Goal: Information Seeking & Learning: Learn about a topic

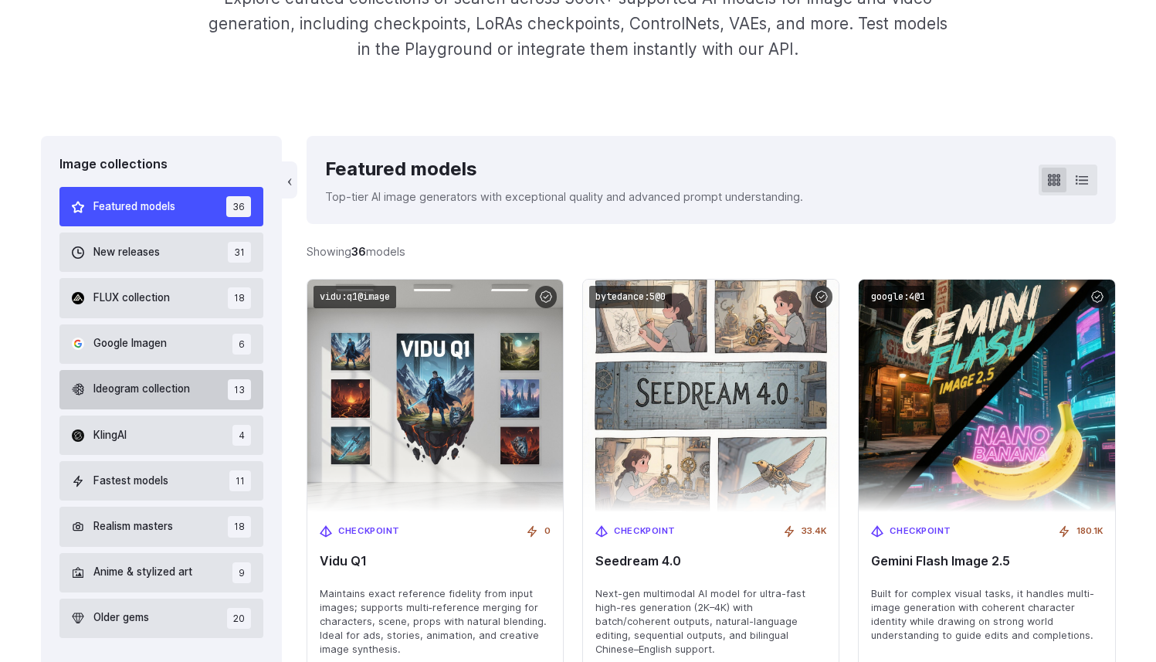
scroll to position [299, 0]
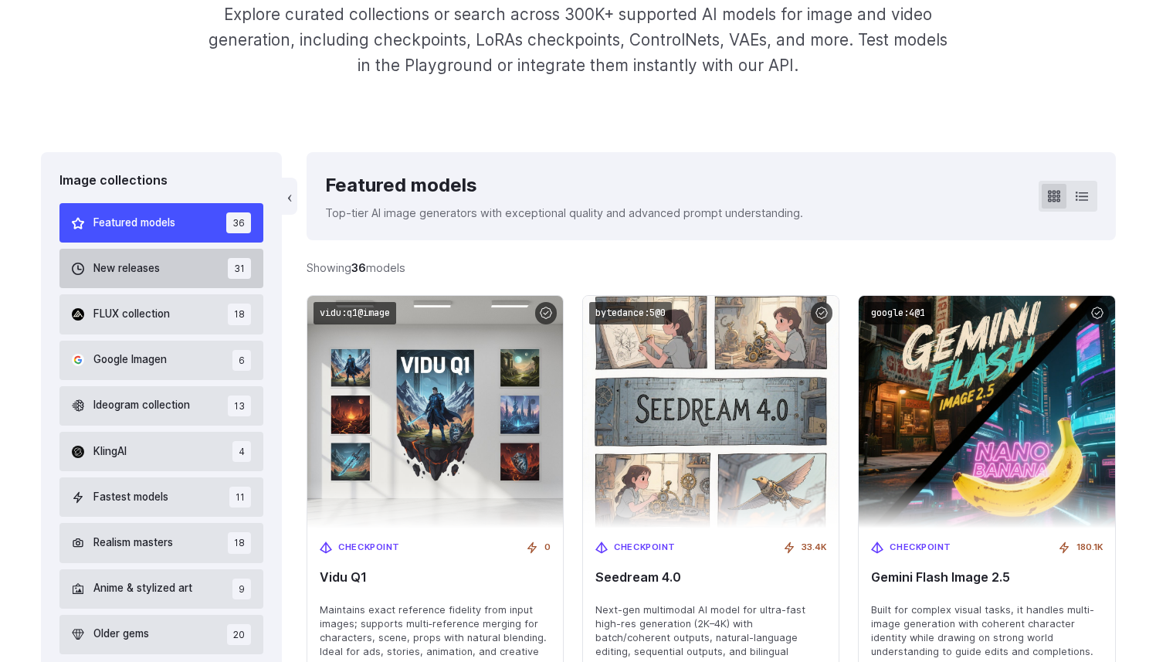
click at [165, 272] on button "New releases 31" at bounding box center [161, 268] width 205 height 39
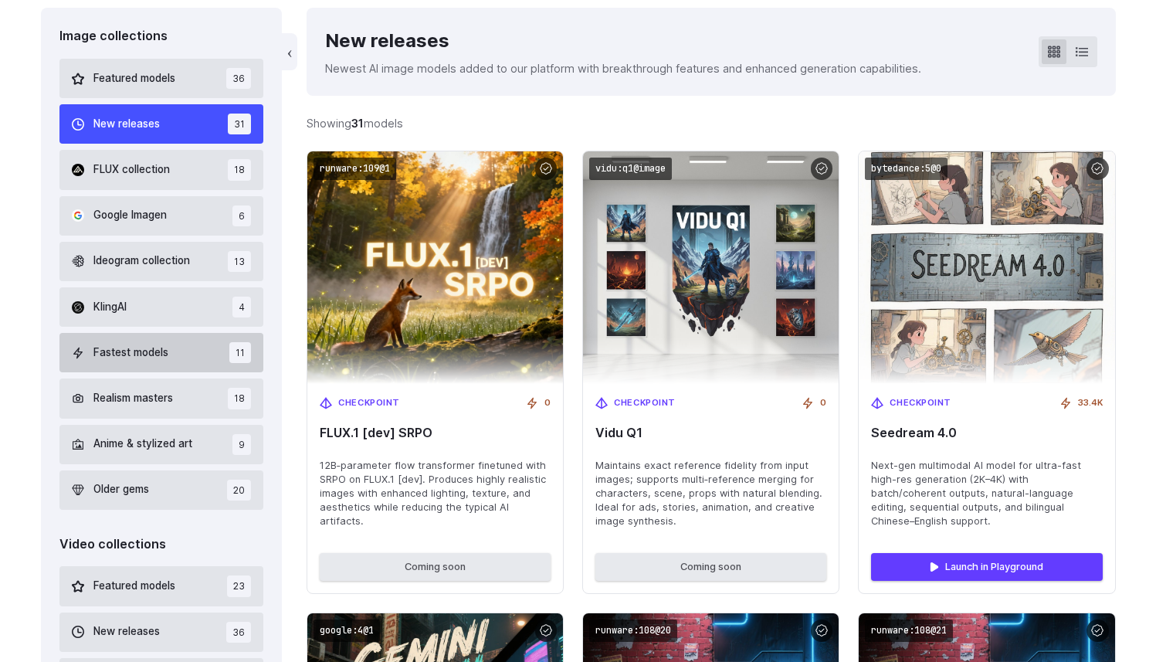
scroll to position [444, 0]
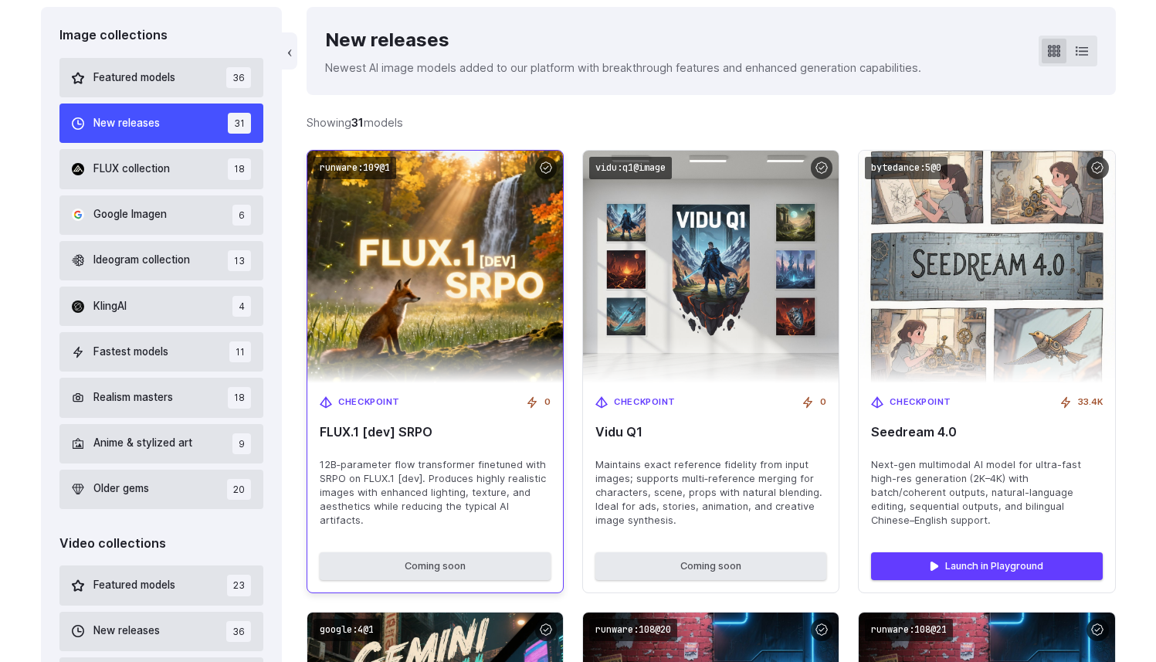
click at [334, 476] on span "12B‑parameter flow transformer finetuned with SRPO on FLUX.1 [dev]. Produces hi…" at bounding box center [435, 493] width 231 height 70
drag, startPoint x: 334, startPoint y: 476, endPoint x: 402, endPoint y: 474, distance: 68.8
click at [402, 474] on span "12B‑parameter flow transformer finetuned with SRPO on FLUX.1 [dev]. Produces hi…" at bounding box center [435, 493] width 231 height 70
click at [429, 518] on div "Checkpoint 0 FLUX.1 [dev] SRPO 12B‑parameter flow transformer finetuned with SR…" at bounding box center [435, 461] width 256 height 157
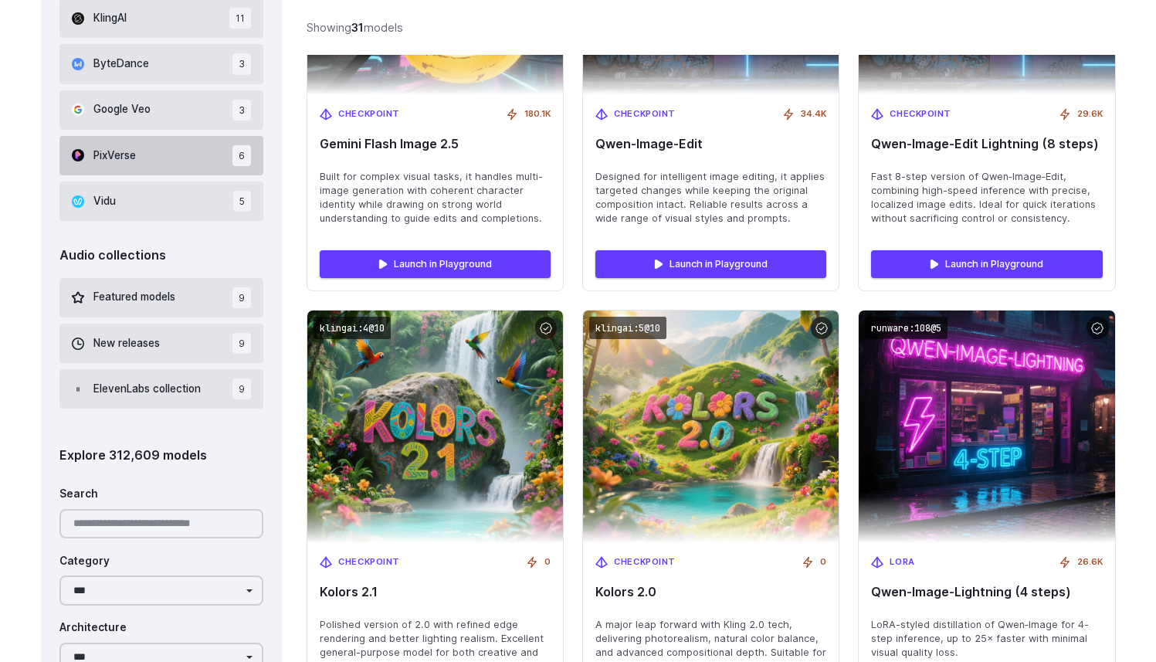
scroll to position [1198, 0]
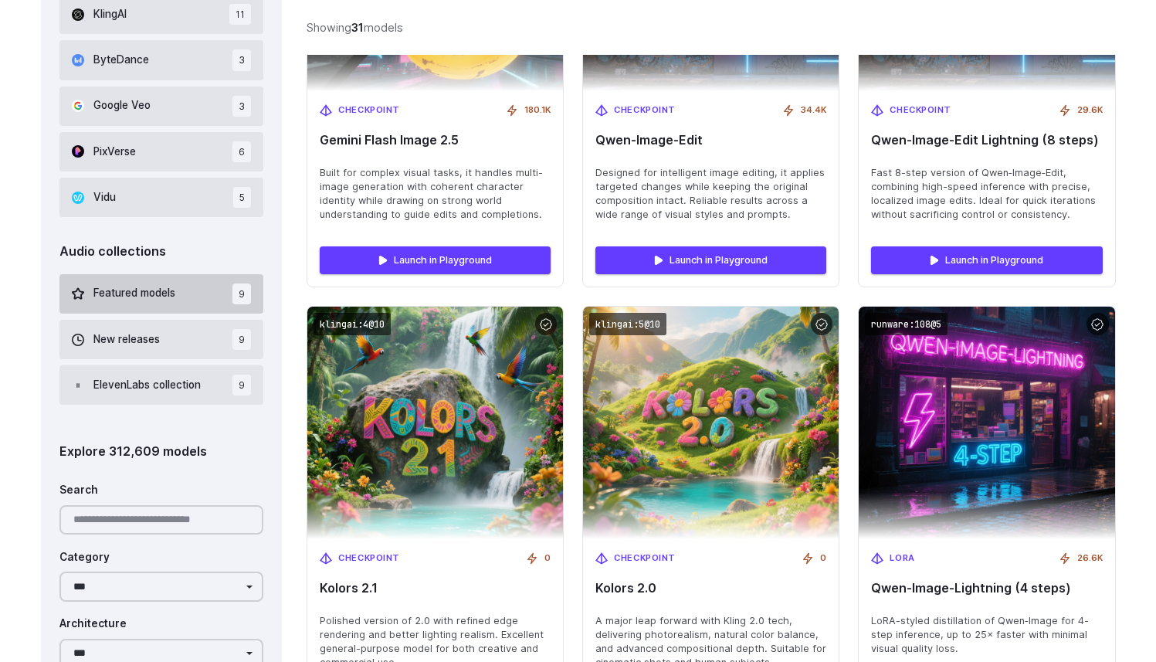
click at [198, 304] on button "Featured models 9" at bounding box center [161, 293] width 205 height 39
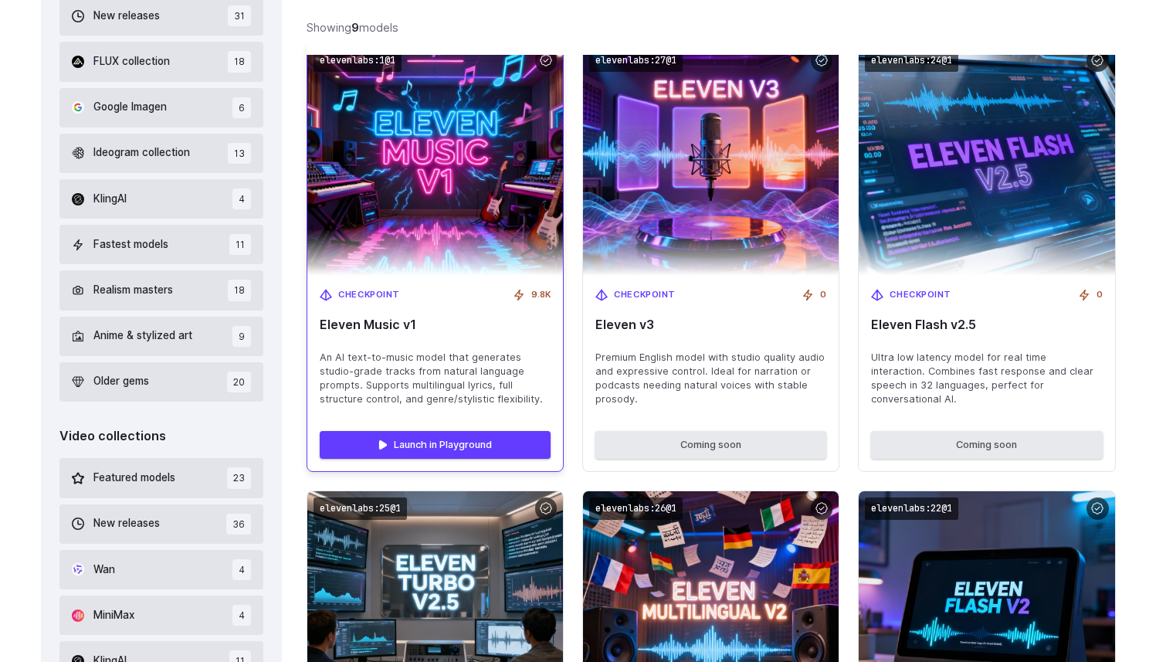
scroll to position [616, 0]
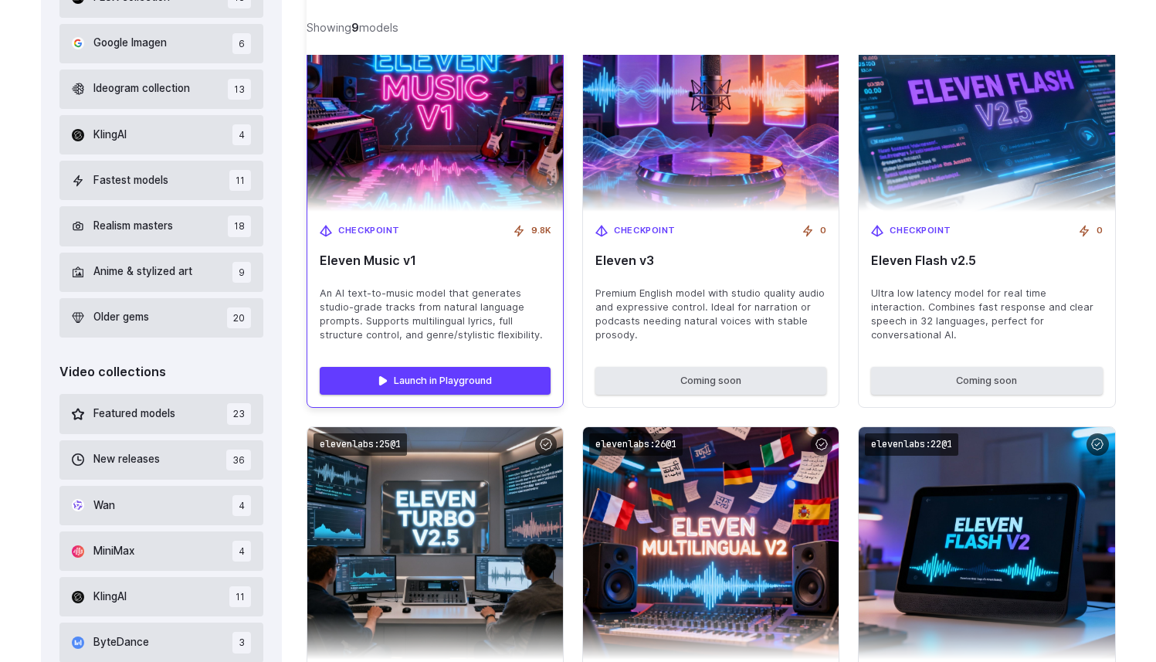
click at [350, 287] on span "An AI text-to-music model that generates studio-grade tracks from natural langu…" at bounding box center [435, 315] width 231 height 56
drag, startPoint x: 350, startPoint y: 287, endPoint x: 403, endPoint y: 290, distance: 53.4
click at [403, 290] on span "An AI text-to-music model that generates studio-grade tracks from natural langu…" at bounding box center [435, 315] width 231 height 56
drag, startPoint x: 440, startPoint y: 310, endPoint x: 441, endPoint y: 293, distance: 17.8
click at [441, 293] on span "An AI text-to-music model that generates studio-grade tracks from natural langu…" at bounding box center [435, 315] width 231 height 56
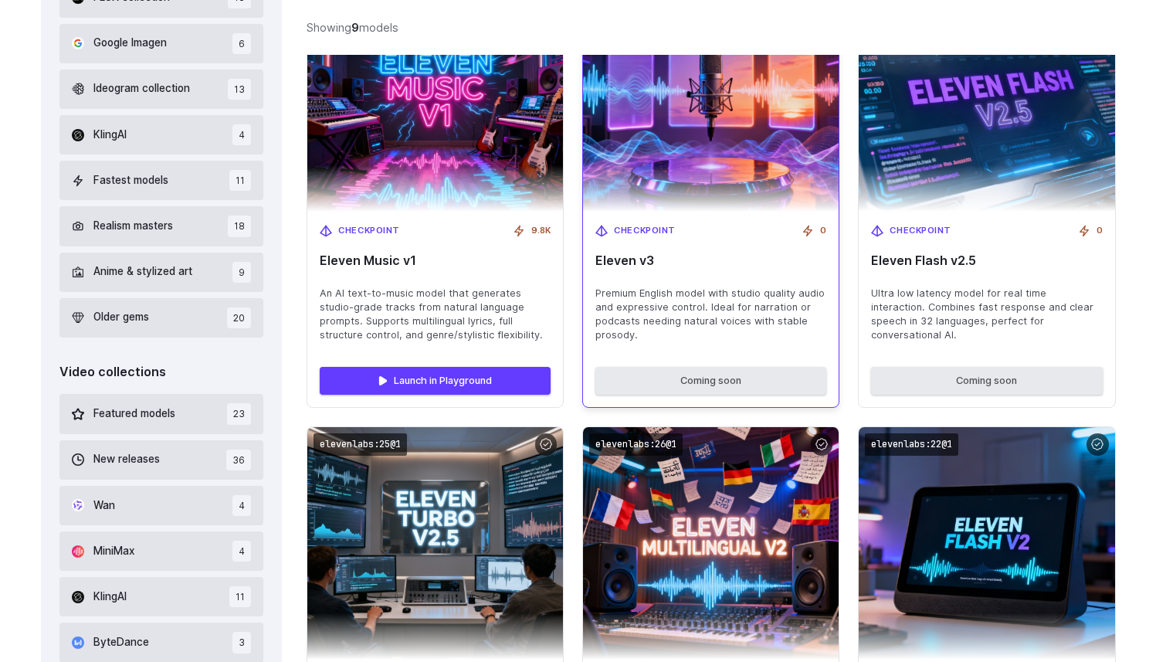
click at [679, 296] on span "Premium English model with studio quality audio and expressive control. Ideal f…" at bounding box center [710, 315] width 231 height 56
drag, startPoint x: 679, startPoint y: 296, endPoint x: 685, endPoint y: 305, distance: 11.1
click at [685, 305] on span "Premium English model with studio quality audio and expressive control. Ideal f…" at bounding box center [710, 315] width 231 height 56
click at [764, 319] on span "Premium English model with studio quality audio and expressive control. Ideal f…" at bounding box center [710, 315] width 231 height 56
drag, startPoint x: 735, startPoint y: 295, endPoint x: 736, endPoint y: 304, distance: 9.3
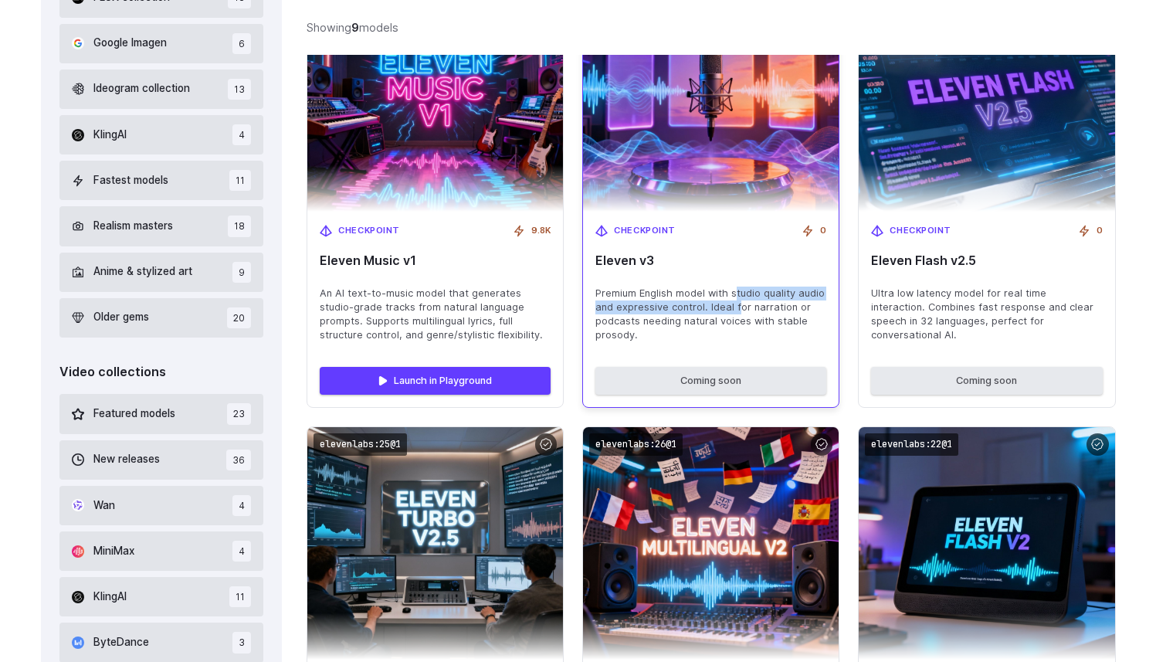
click at [736, 304] on span "Premium English model with studio quality audio and expressive control. Ideal f…" at bounding box center [710, 315] width 231 height 56
click at [756, 321] on span "Premium English model with studio quality audio and expressive control. Ideal f…" at bounding box center [710, 315] width 231 height 56
drag, startPoint x: 680, startPoint y: 326, endPoint x: 679, endPoint y: 310, distance: 16.2
click at [679, 310] on span "Premium English model with studio quality audio and expressive control. Ideal f…" at bounding box center [710, 315] width 231 height 56
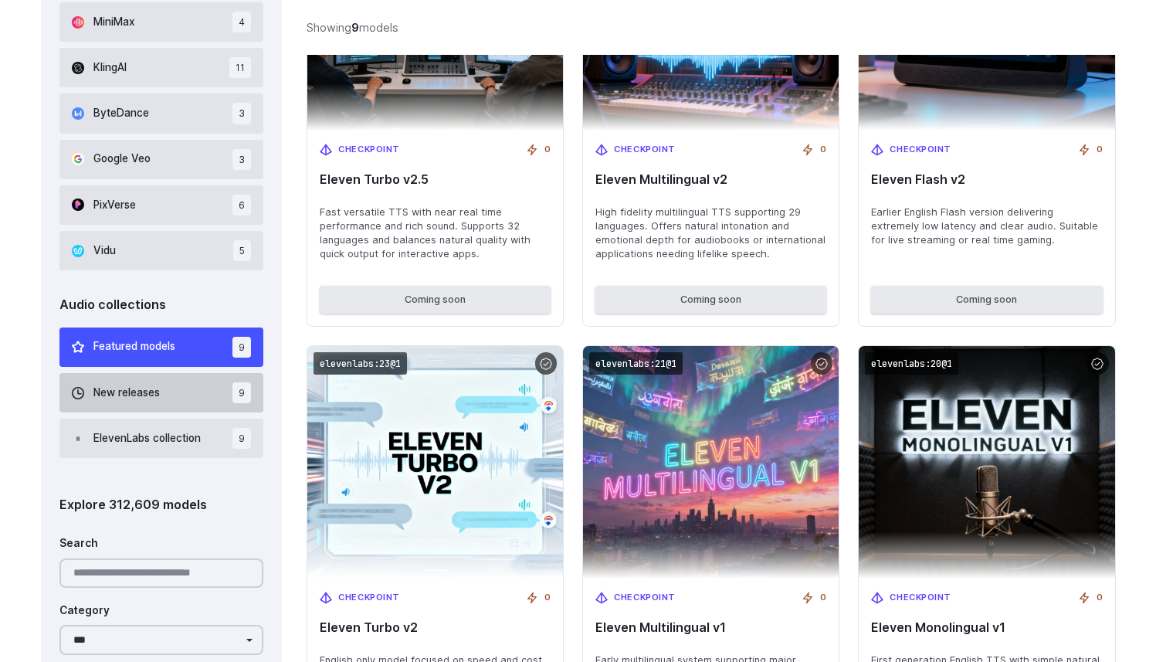
scroll to position [1146, 0]
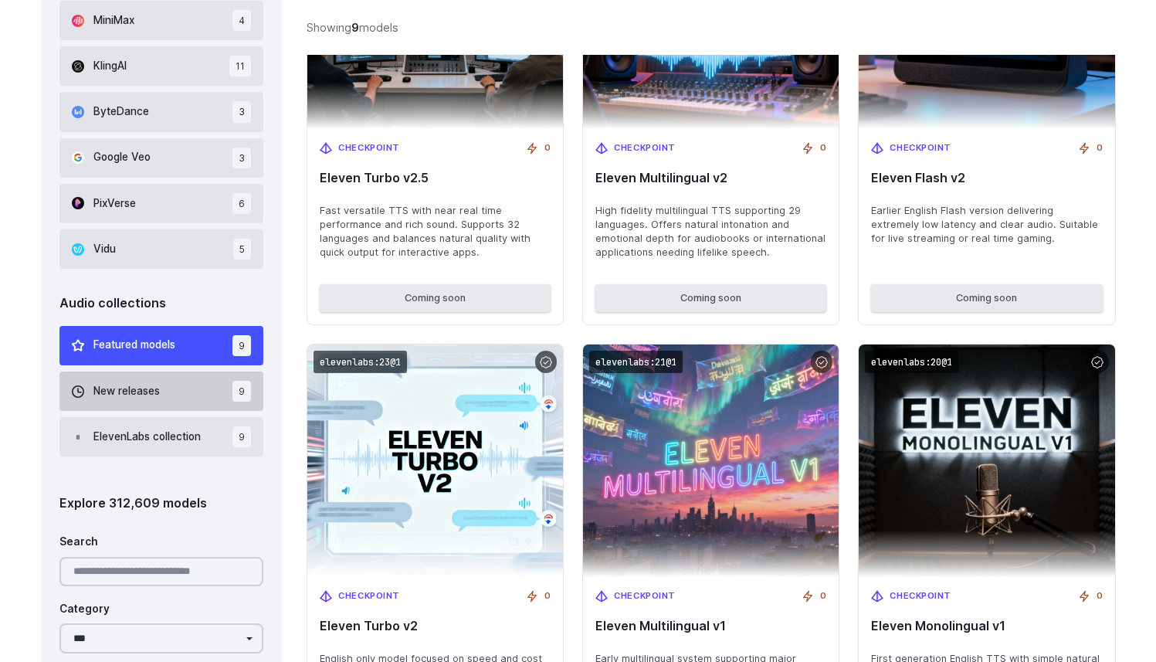
click at [168, 390] on button "New releases 9" at bounding box center [161, 391] width 205 height 39
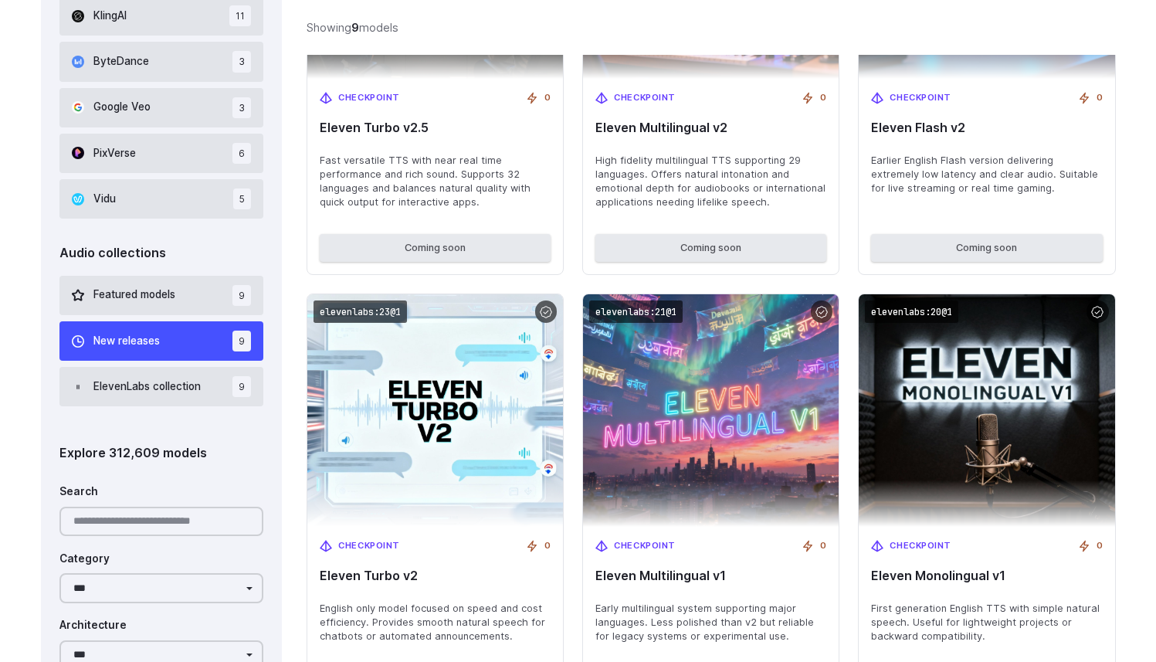
scroll to position [1206, 0]
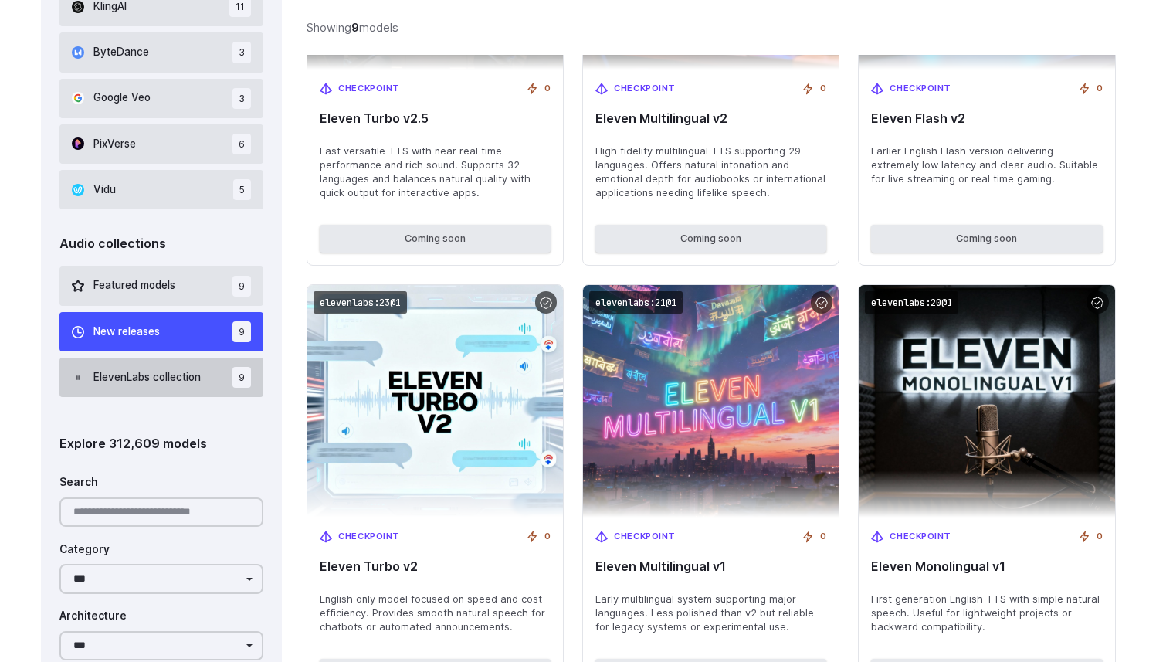
click at [161, 381] on span "ElevenLabs collection" at bounding box center [146, 377] width 107 height 17
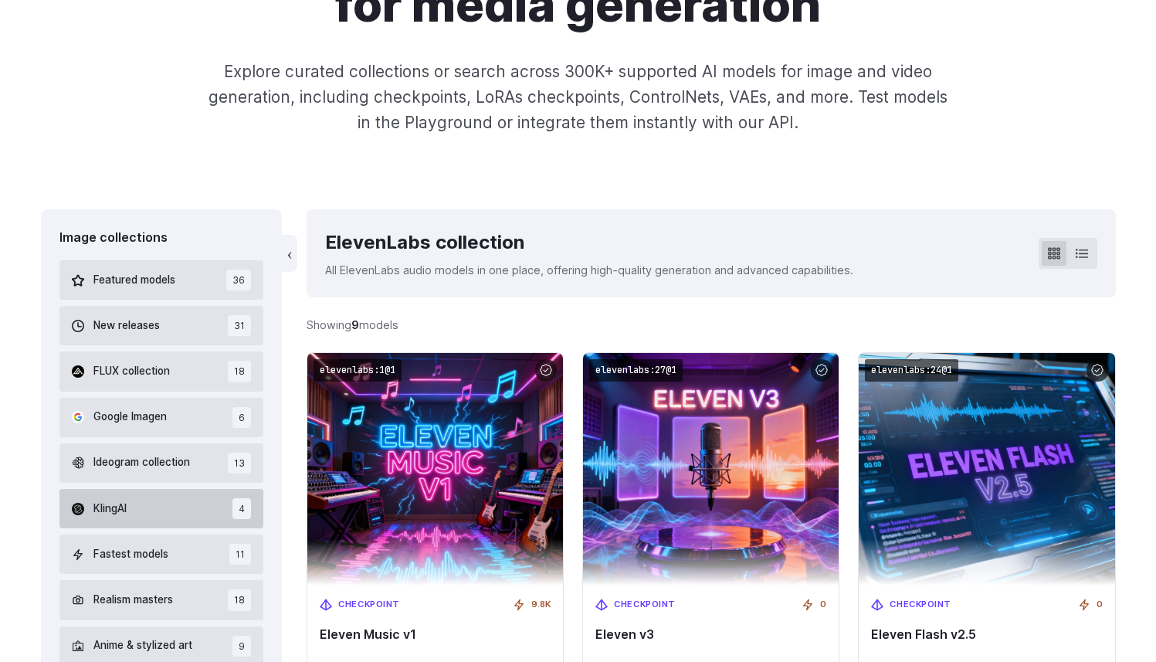
scroll to position [347, 0]
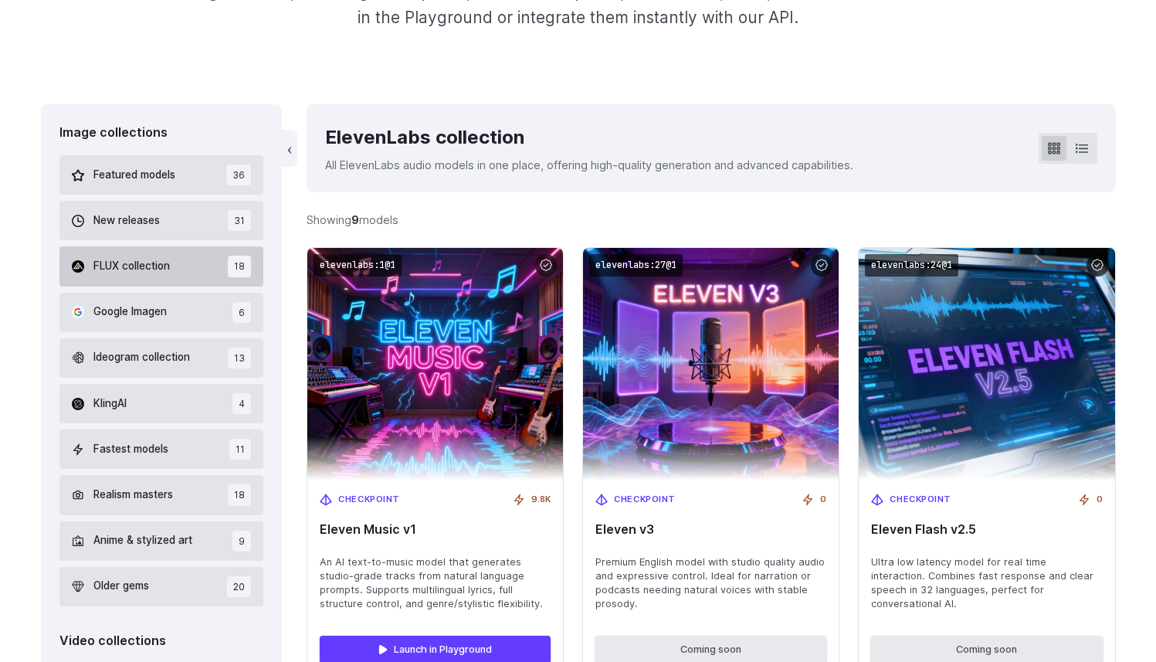
click at [173, 271] on button "FLUX collection 18" at bounding box center [161, 265] width 205 height 39
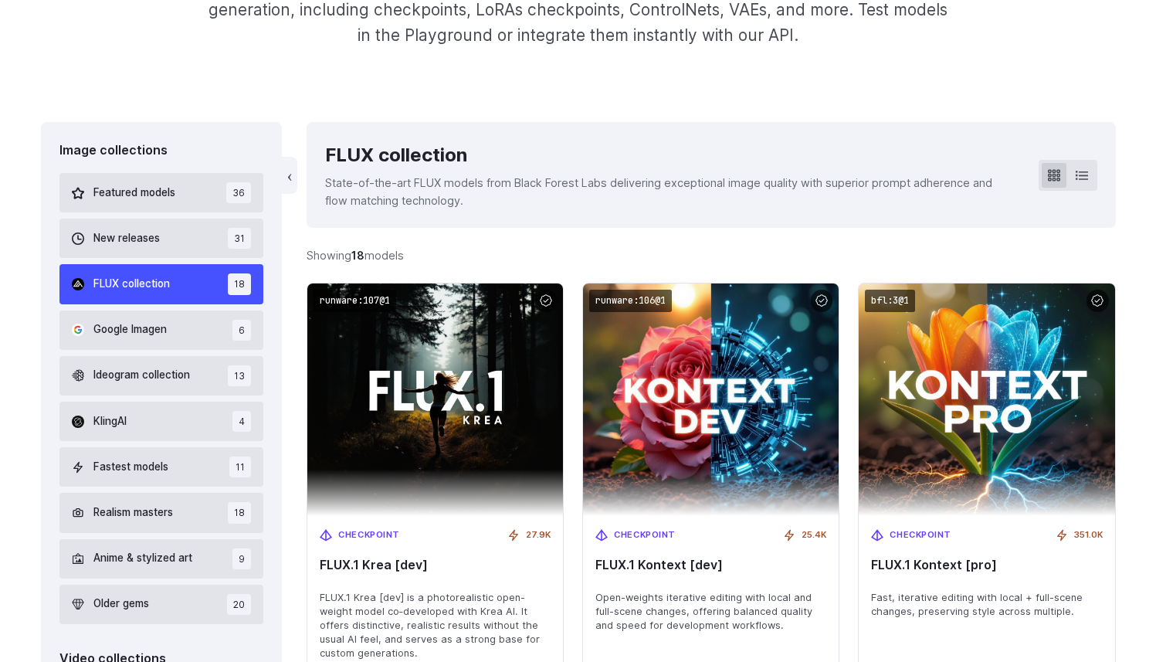
scroll to position [308, 0]
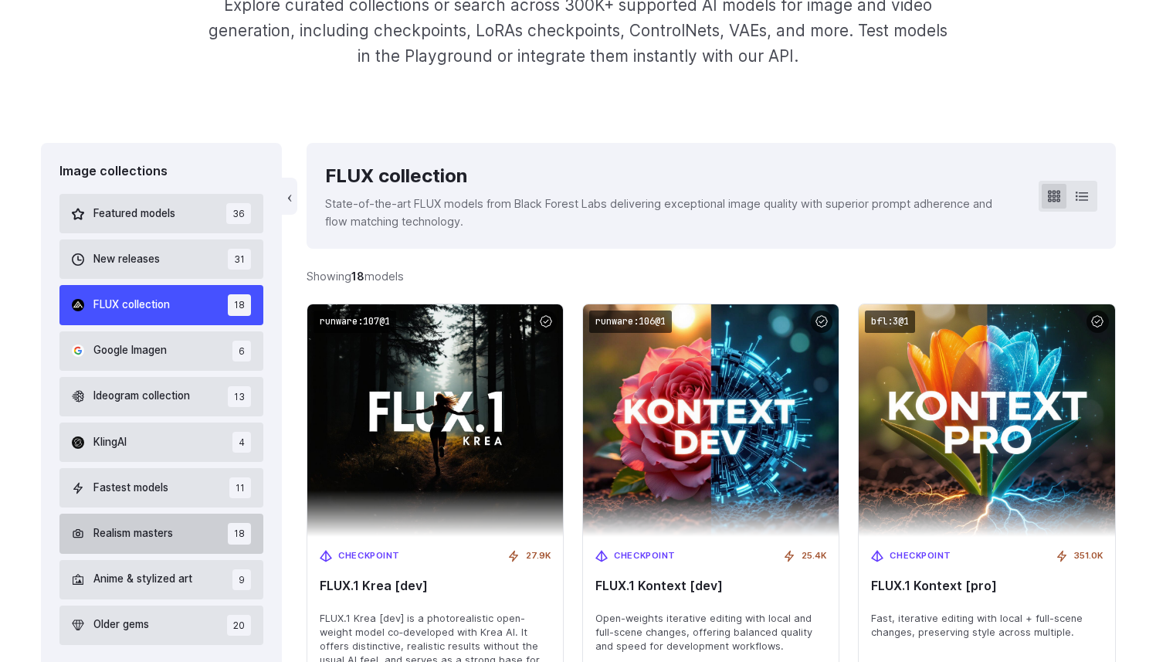
click at [134, 529] on span "Realism masters" at bounding box center [133, 533] width 80 height 17
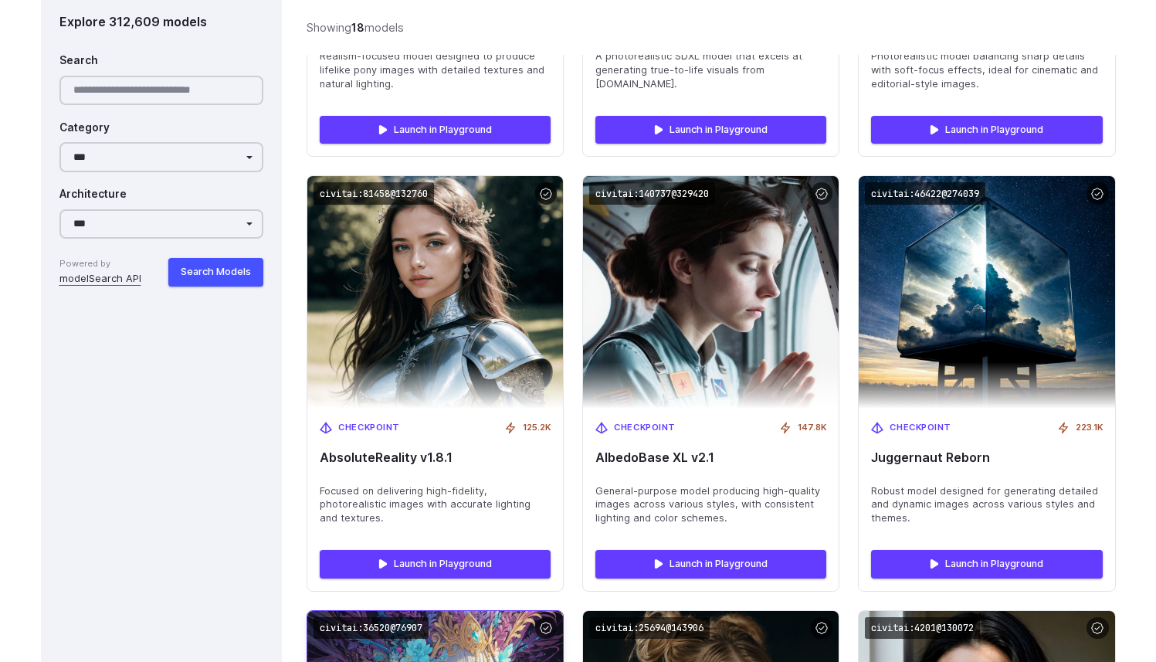
scroll to position [2163, 0]
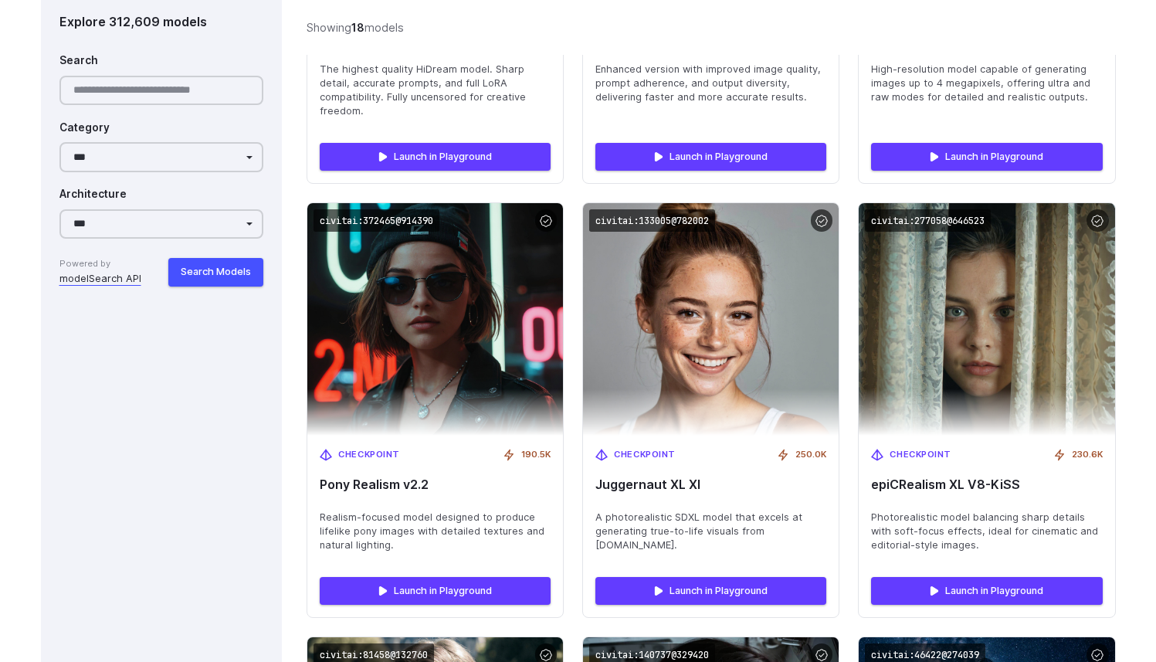
scroll to position [1762, 0]
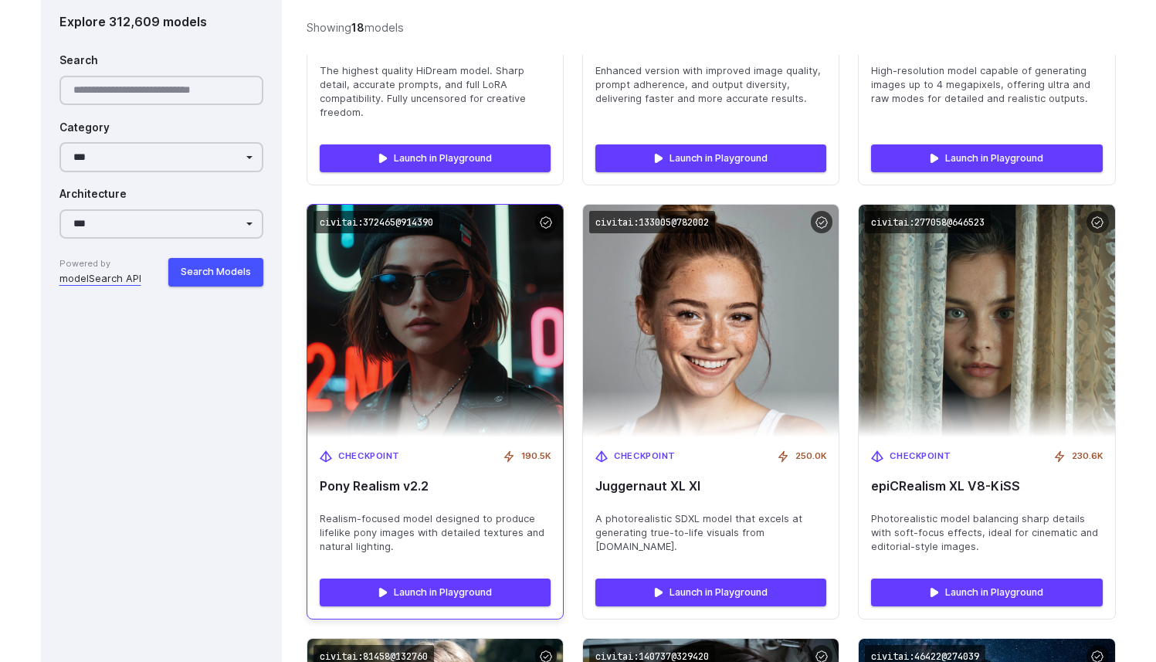
click at [344, 512] on span "Realism-focused model designed to produce lifelike pony images with detailed te…" at bounding box center [435, 533] width 231 height 42
drag, startPoint x: 344, startPoint y: 495, endPoint x: 353, endPoint y: 495, distance: 9.3
click at [353, 512] on span "Realism-focused model designed to produce lifelike pony images with detailed te…" at bounding box center [435, 533] width 231 height 42
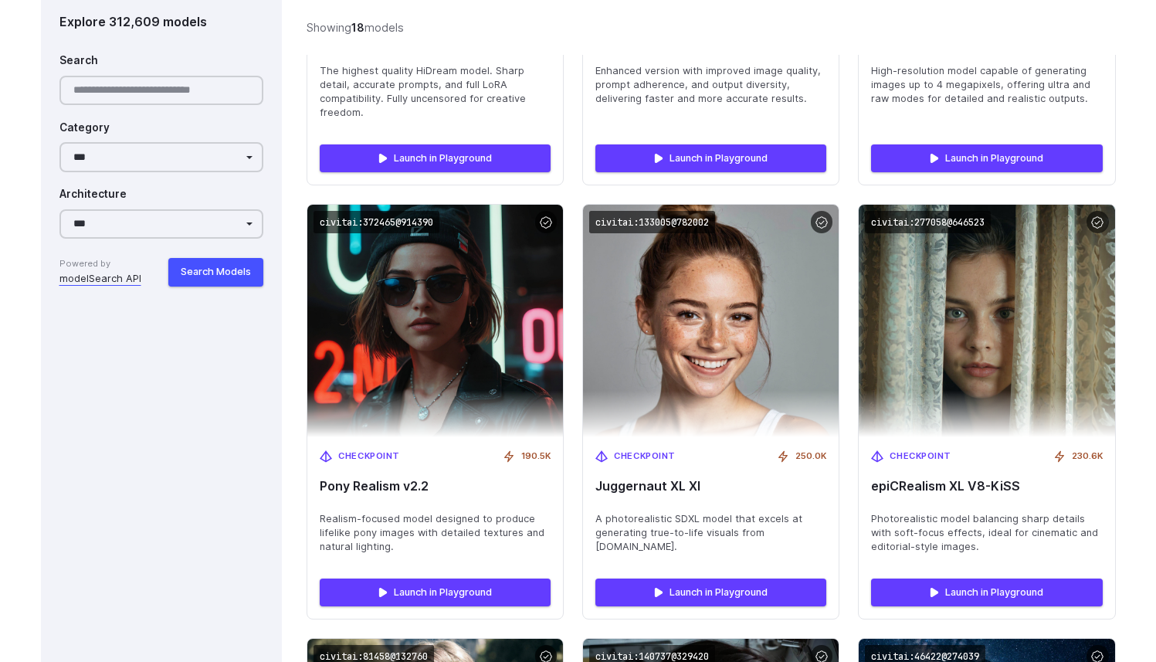
click at [258, 513] on div "Image collections Featured models 36 New releases 31 FLUX collection 18 Google …" at bounding box center [162, 88] width 242 height 2799
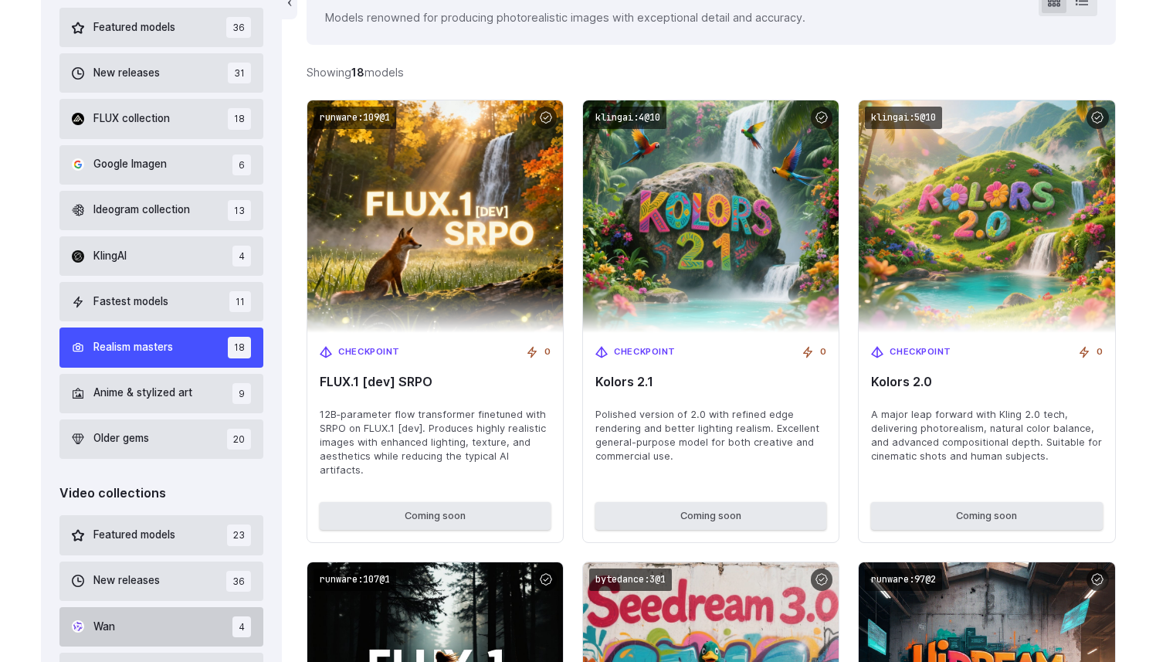
scroll to position [430, 0]
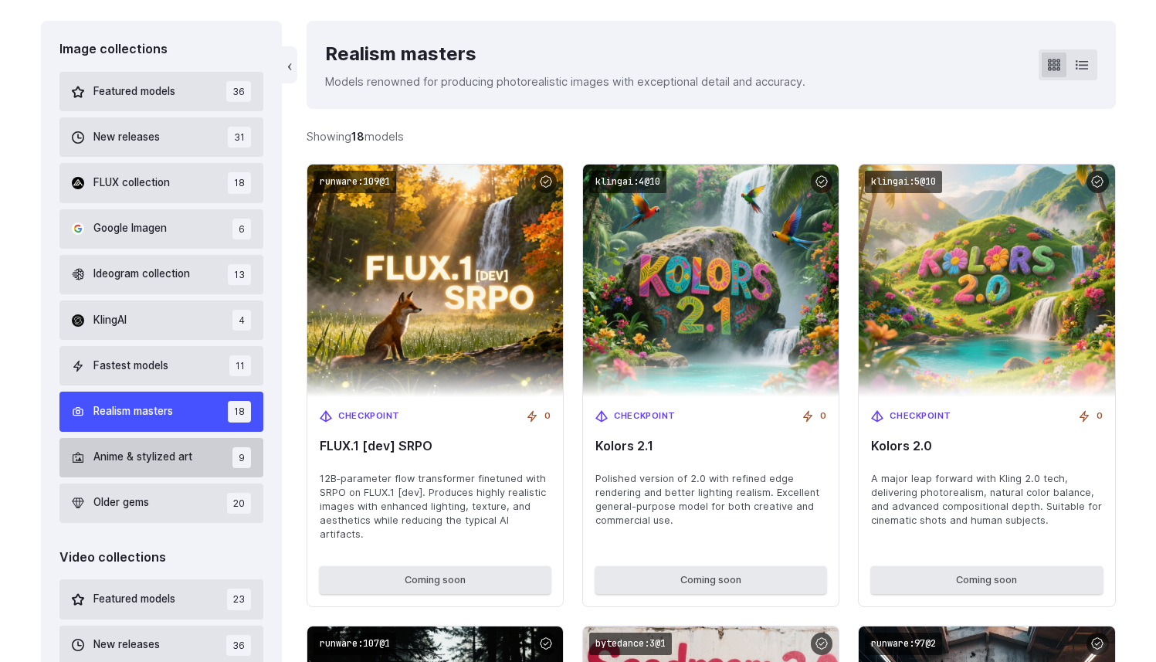
click at [152, 462] on span "Anime & stylized art" at bounding box center [142, 457] width 99 height 17
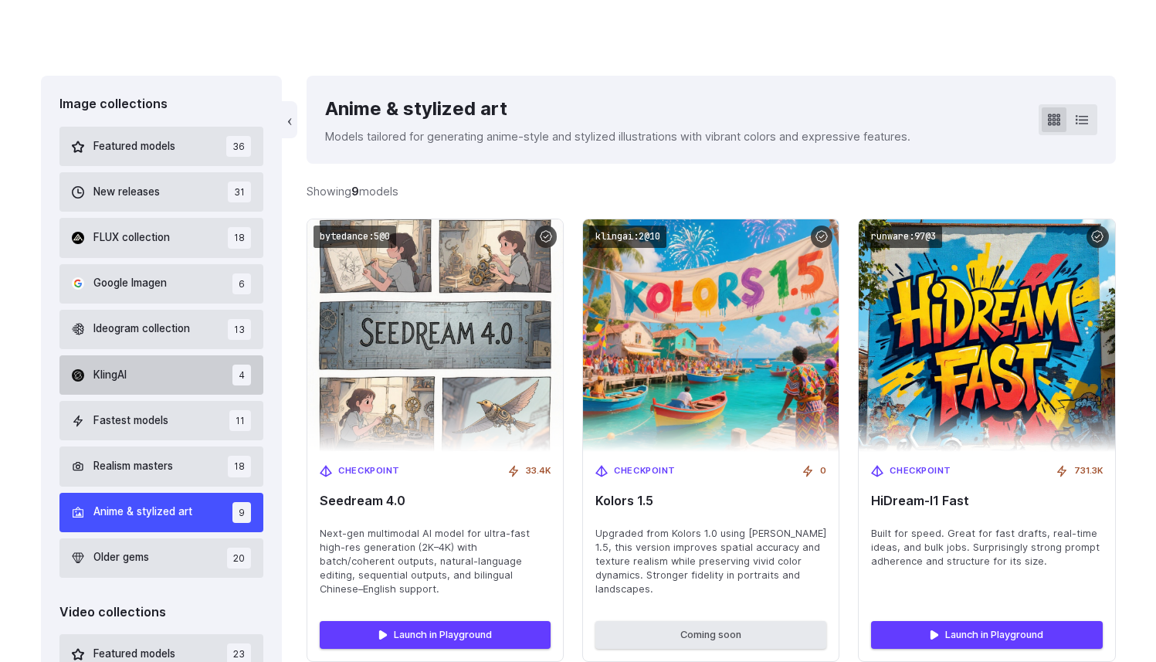
scroll to position [348, 0]
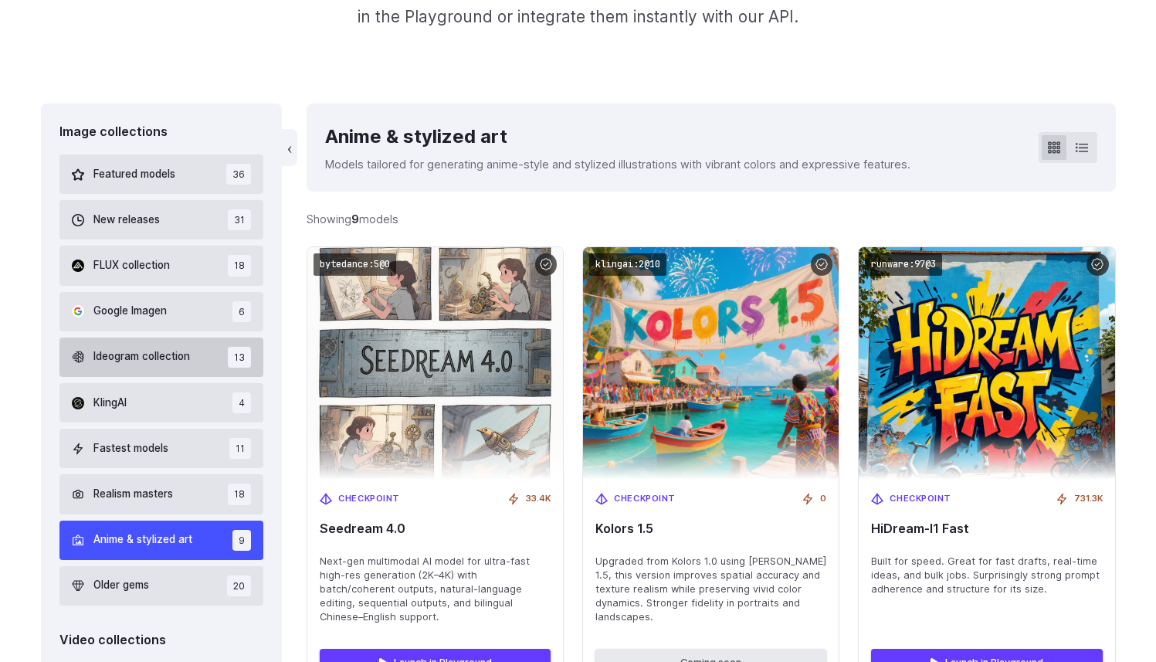
click at [155, 365] on span "Ideogram collection" at bounding box center [141, 356] width 97 height 17
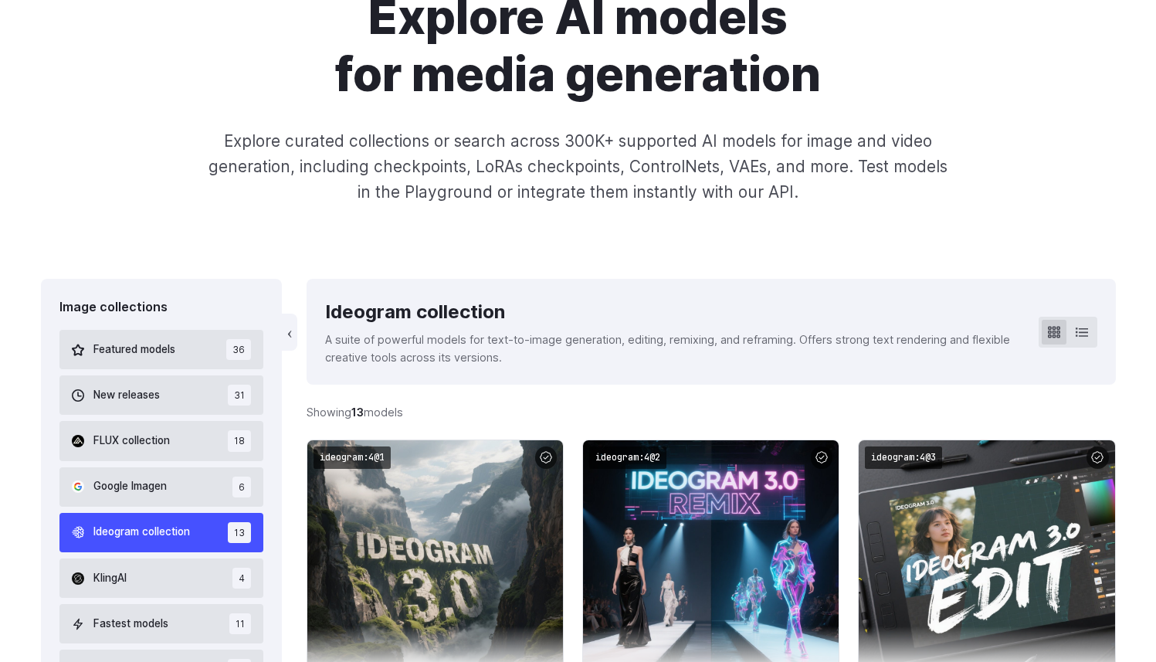
scroll to position [171, 0]
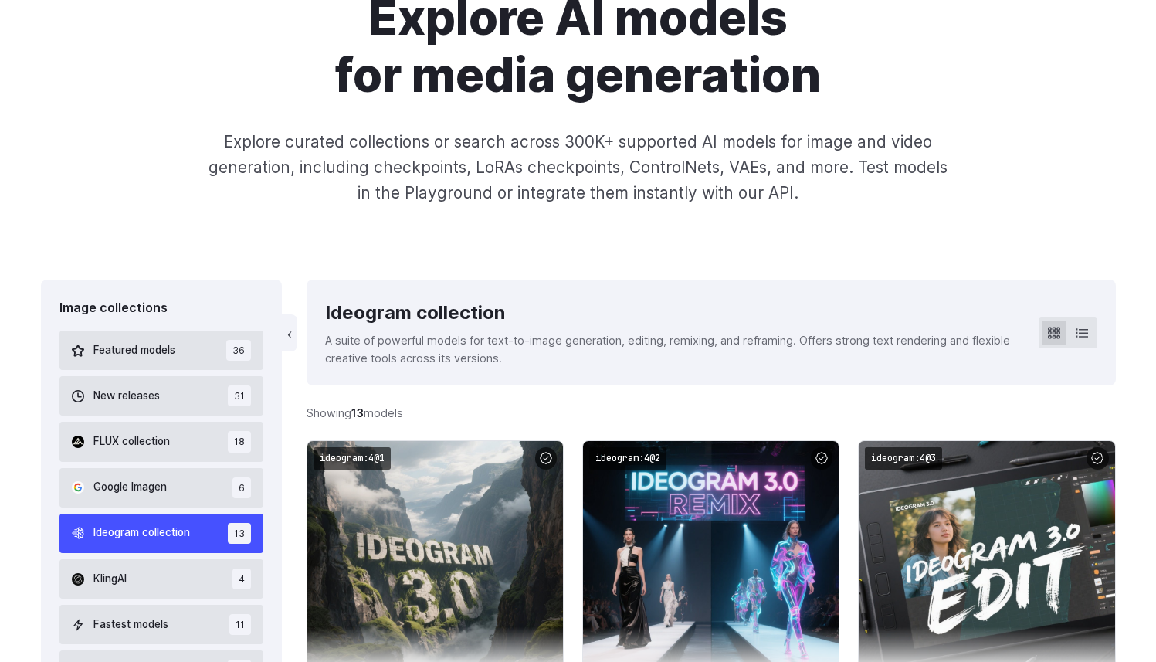
click at [352, 342] on p "A suite of powerful models for text-to-image generation, editing, remixing, and…" at bounding box center [669, 349] width 688 height 36
drag, startPoint x: 352, startPoint y: 342, endPoint x: 474, endPoint y: 340, distance: 122.1
click at [474, 340] on p "A suite of powerful models for text-to-image generation, editing, remixing, and…" at bounding box center [669, 349] width 688 height 36
click at [554, 351] on p "A suite of powerful models for text-to-image generation, editing, remixing, and…" at bounding box center [669, 349] width 688 height 36
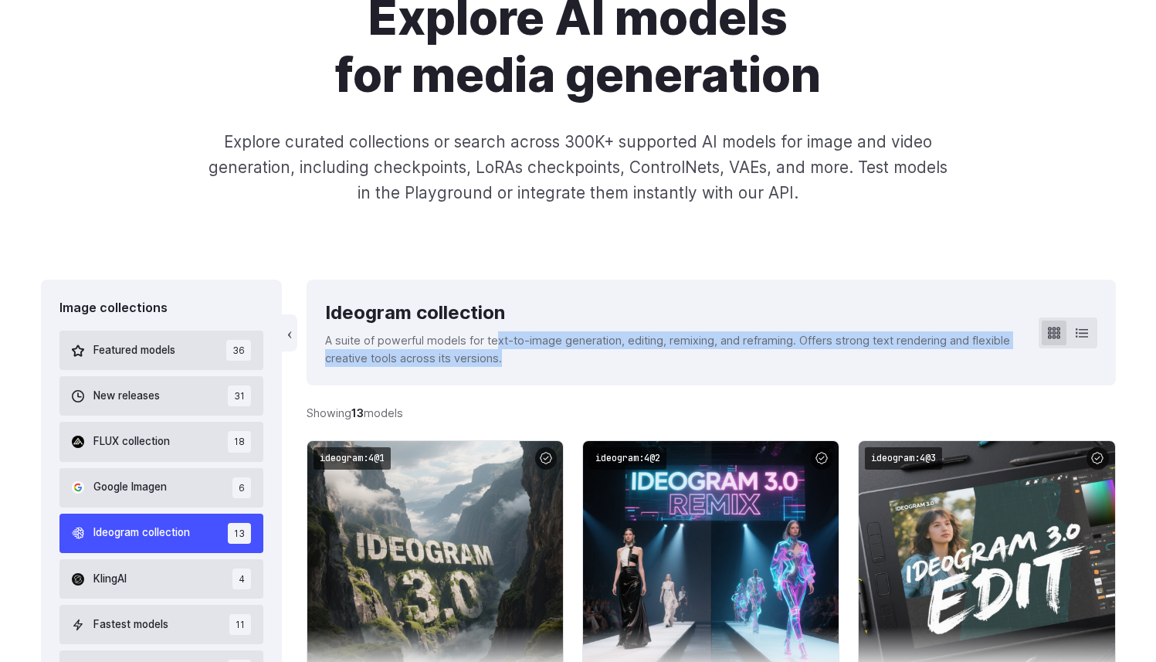
drag, startPoint x: 523, startPoint y: 355, endPoint x: 500, endPoint y: 340, distance: 27.8
click at [500, 340] on p "A suite of powerful models for text-to-image generation, editing, remixing, and…" at bounding box center [669, 349] width 688 height 36
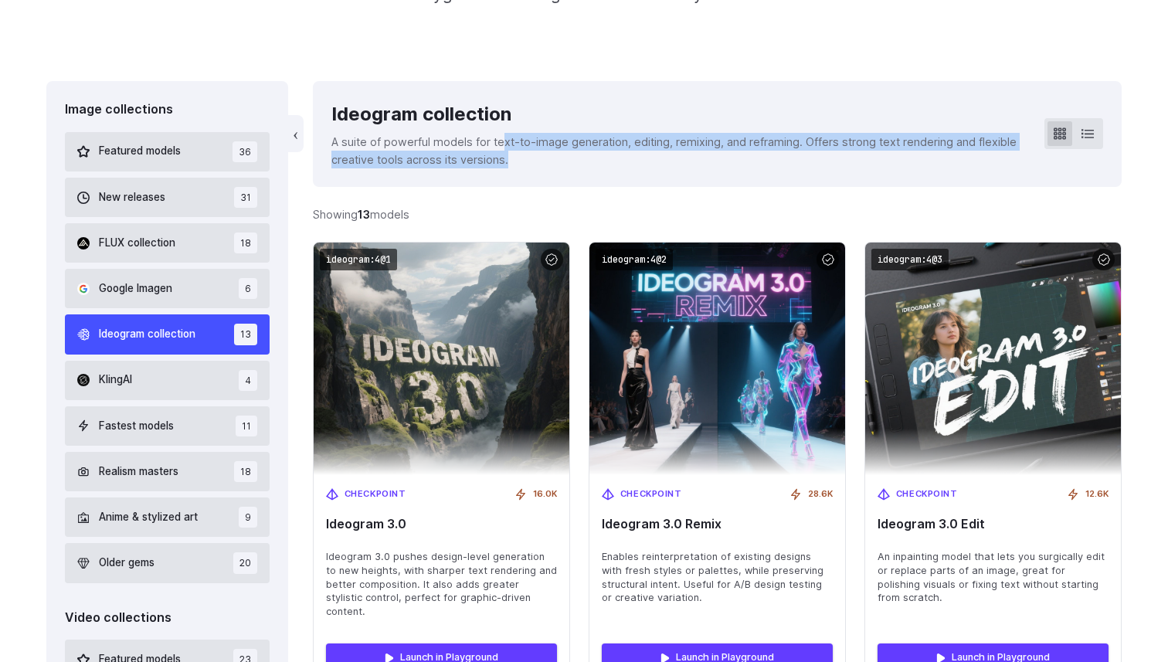
scroll to position [410, 0]
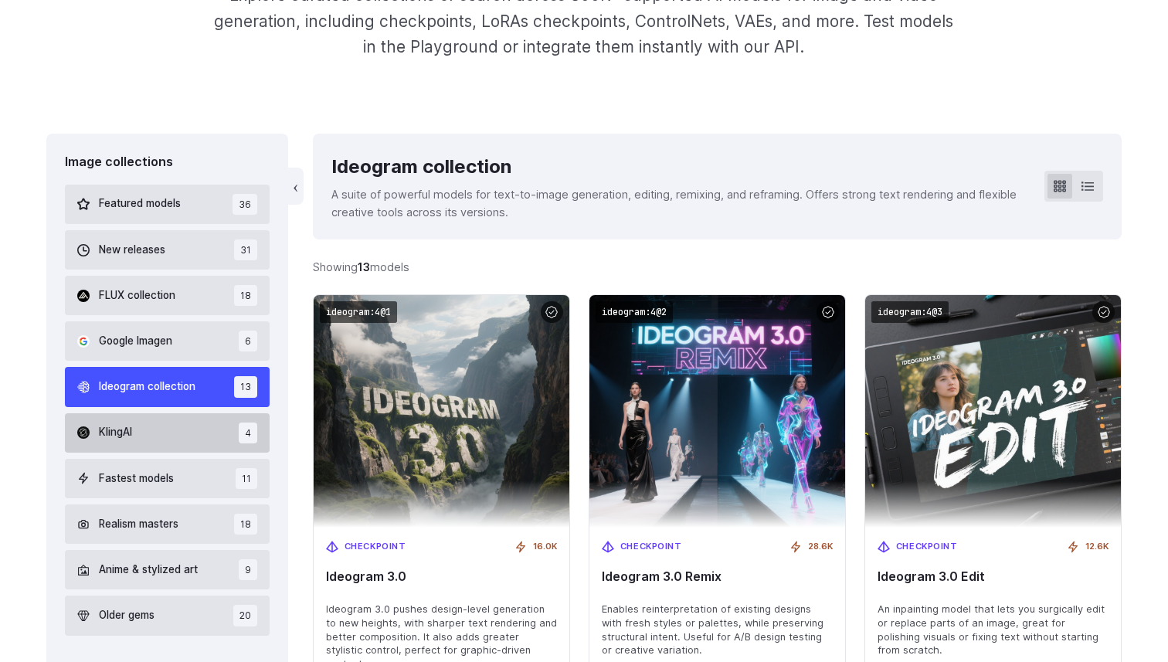
scroll to position [320, 0]
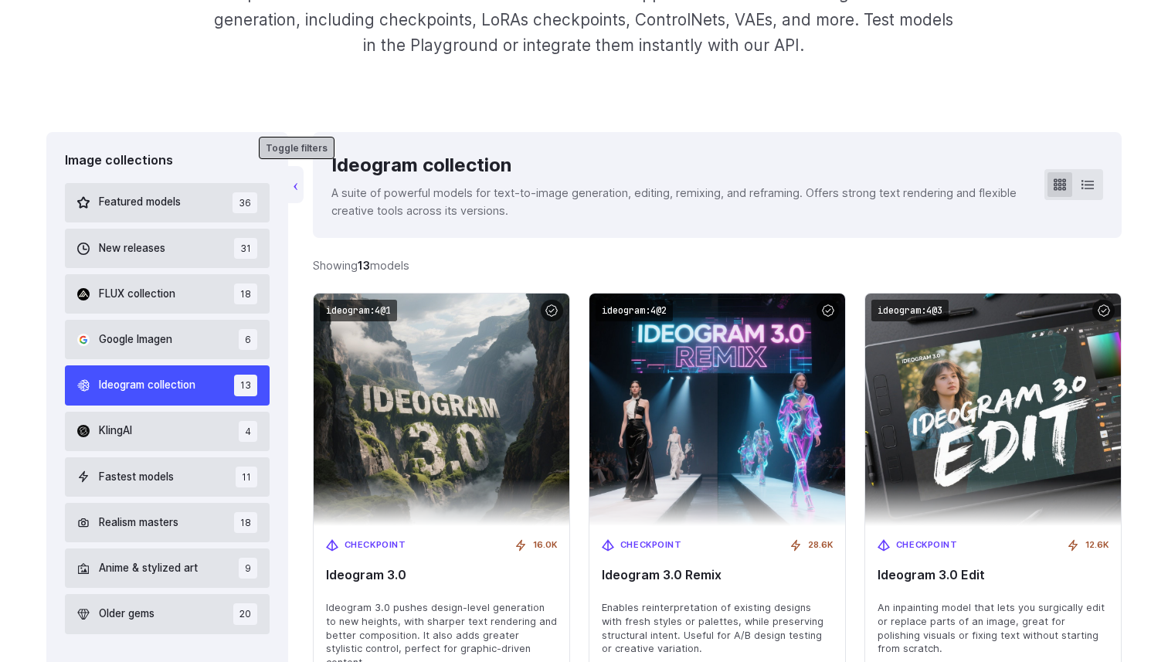
click at [297, 195] on button "‹" at bounding box center [295, 184] width 15 height 37
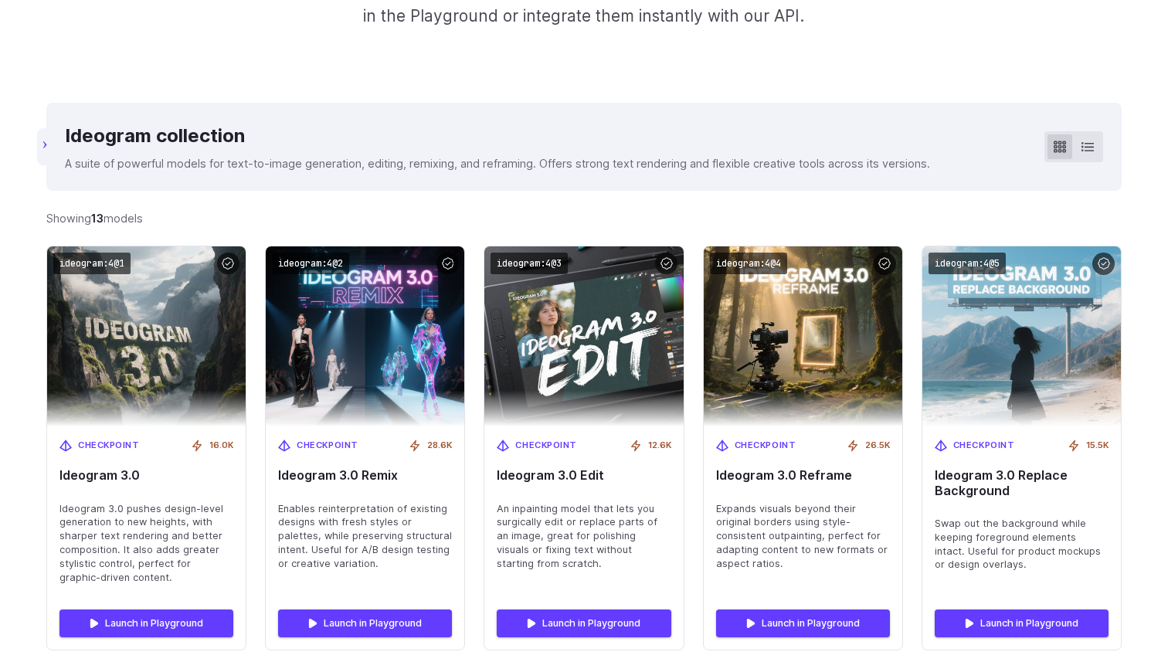
scroll to position [353, 0]
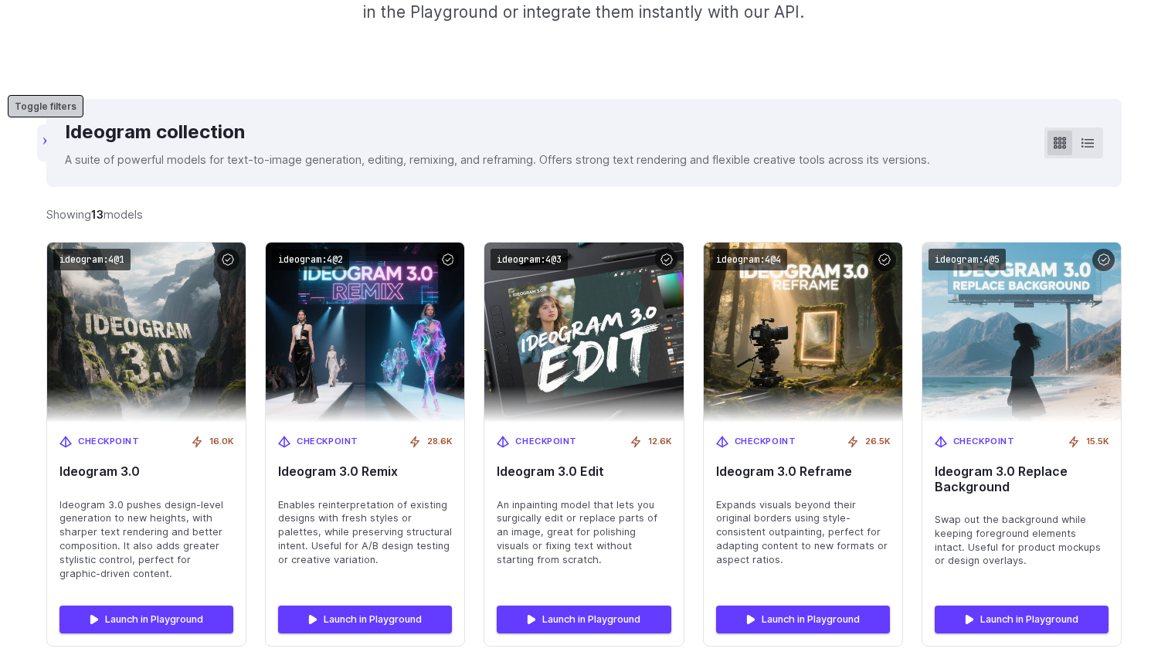
click at [46, 144] on button "‹" at bounding box center [44, 142] width 15 height 37
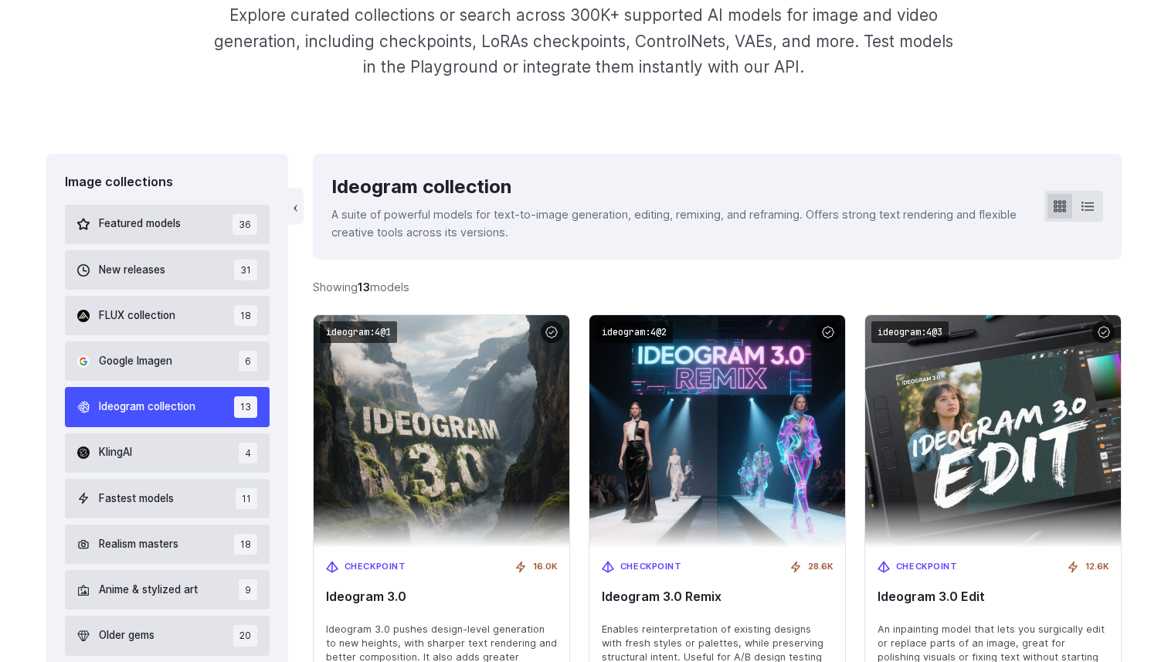
scroll to position [296, 0]
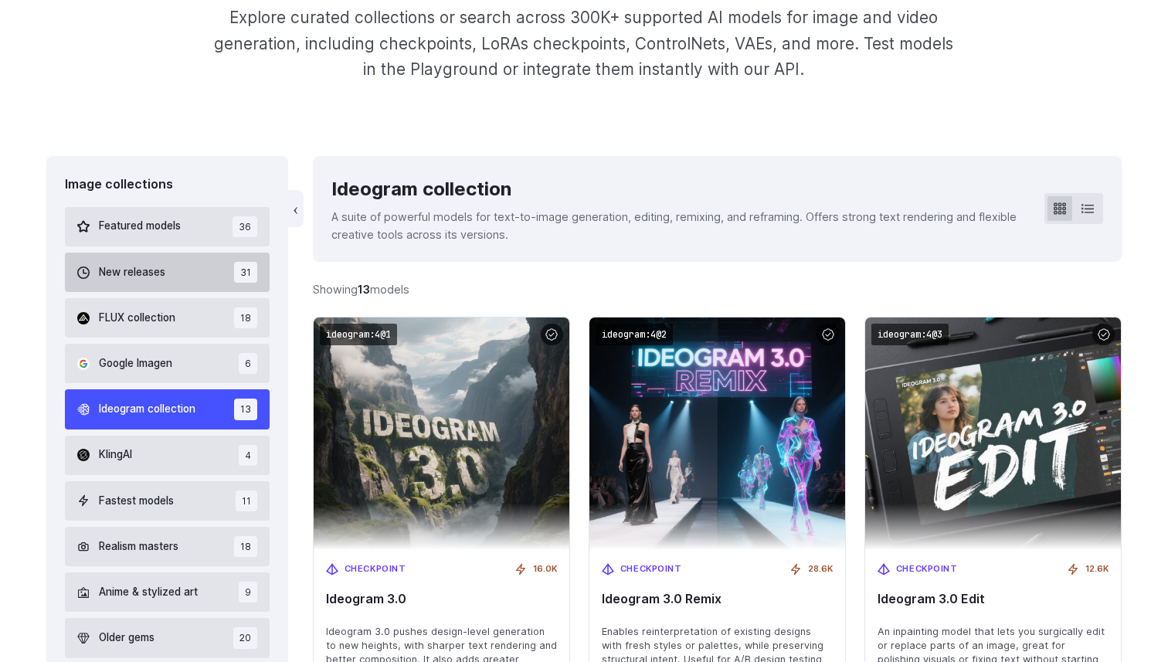
click at [140, 282] on button "New releases 31" at bounding box center [167, 272] width 205 height 39
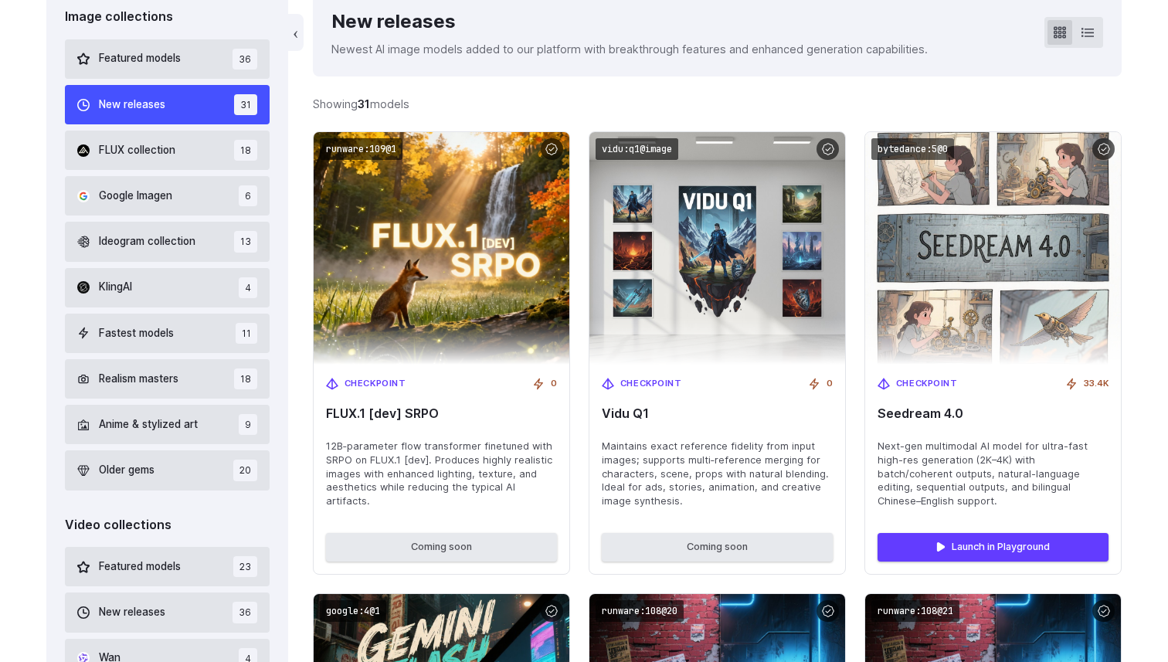
scroll to position [460, 0]
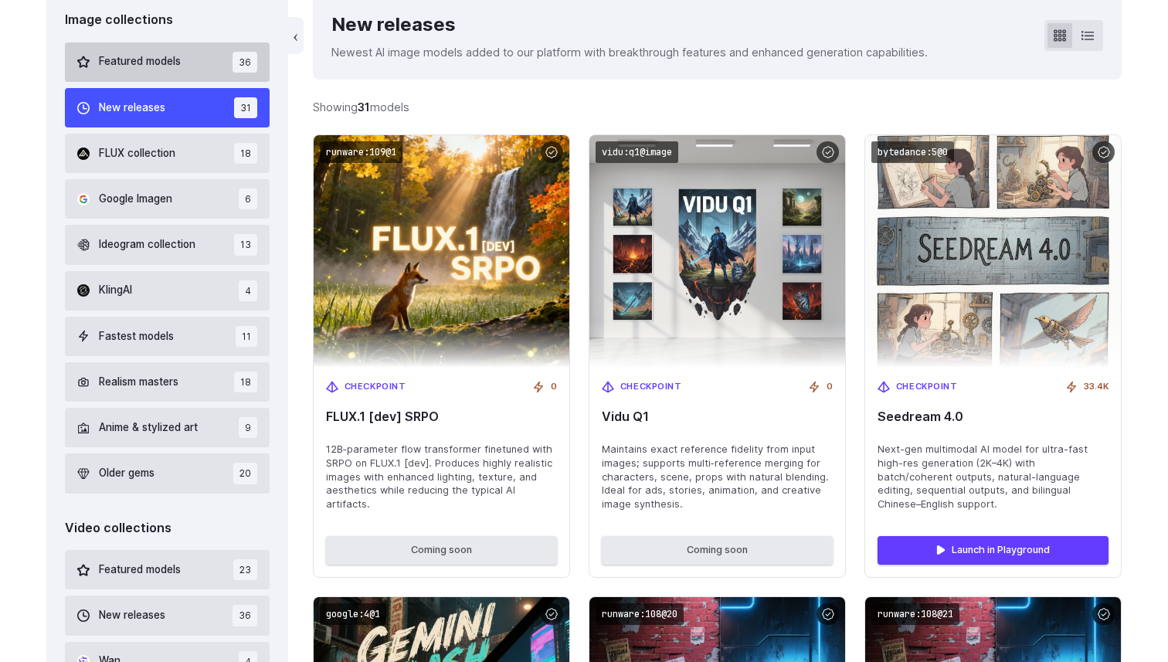
click at [154, 67] on span "Featured models" at bounding box center [140, 61] width 82 height 17
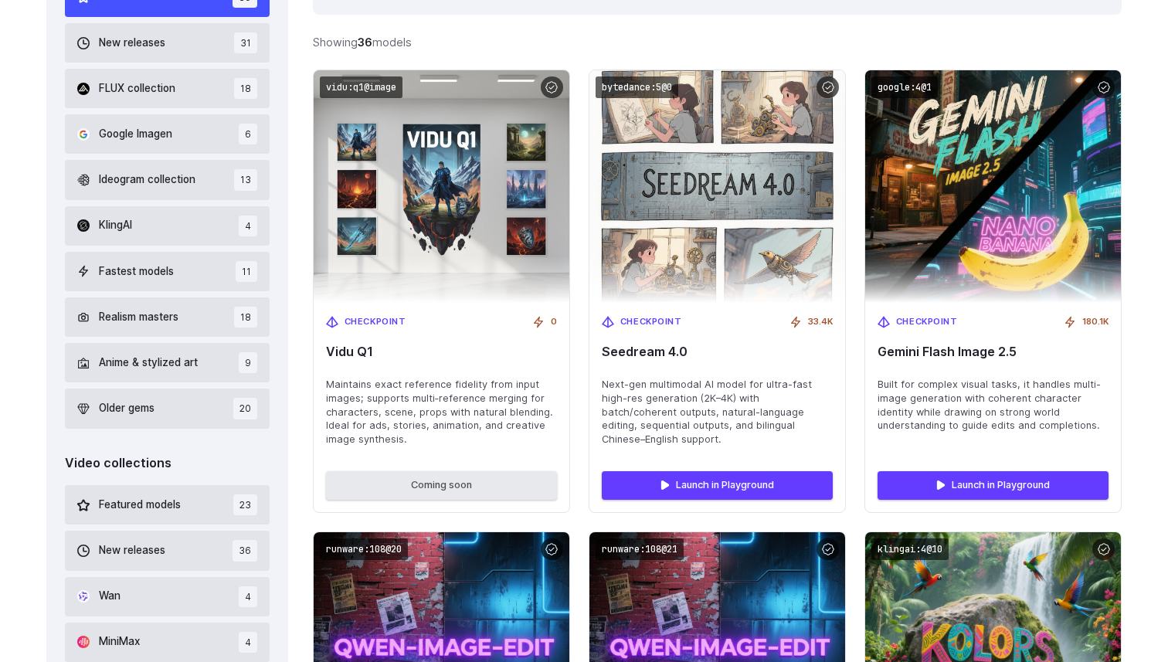
scroll to position [529, 0]
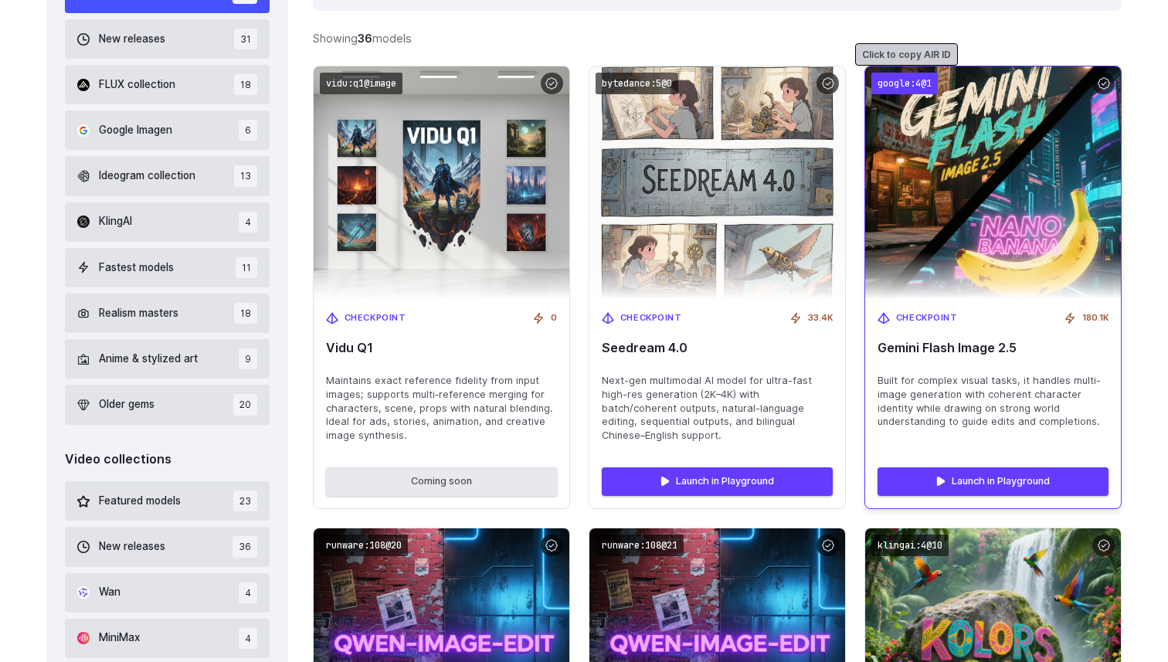
click at [919, 82] on code "google:4@1" at bounding box center [904, 84] width 66 height 22
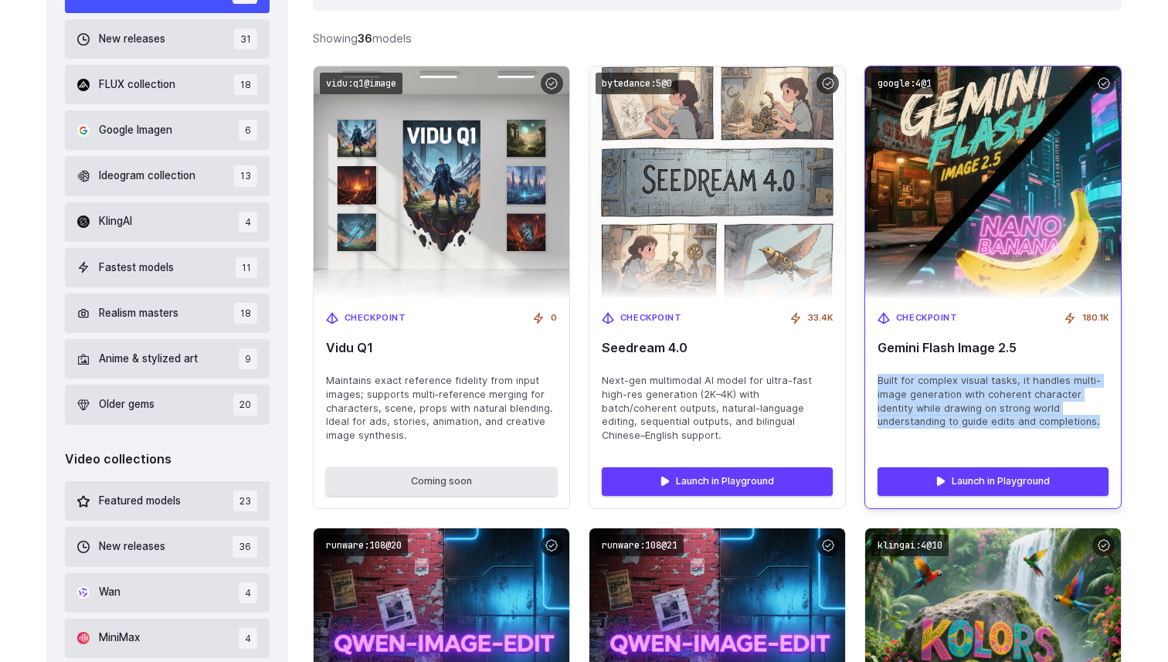
drag, startPoint x: 1094, startPoint y: 419, endPoint x: 867, endPoint y: 380, distance: 230.5
click at [867, 380] on div "Checkpoint 180.1K Gemini Flash Image 2.5 Built for complex visual tasks, it han…" at bounding box center [993, 377] width 256 height 157
copy span "Built for complex visual tasks, it handles multi-image generation with coherent…"
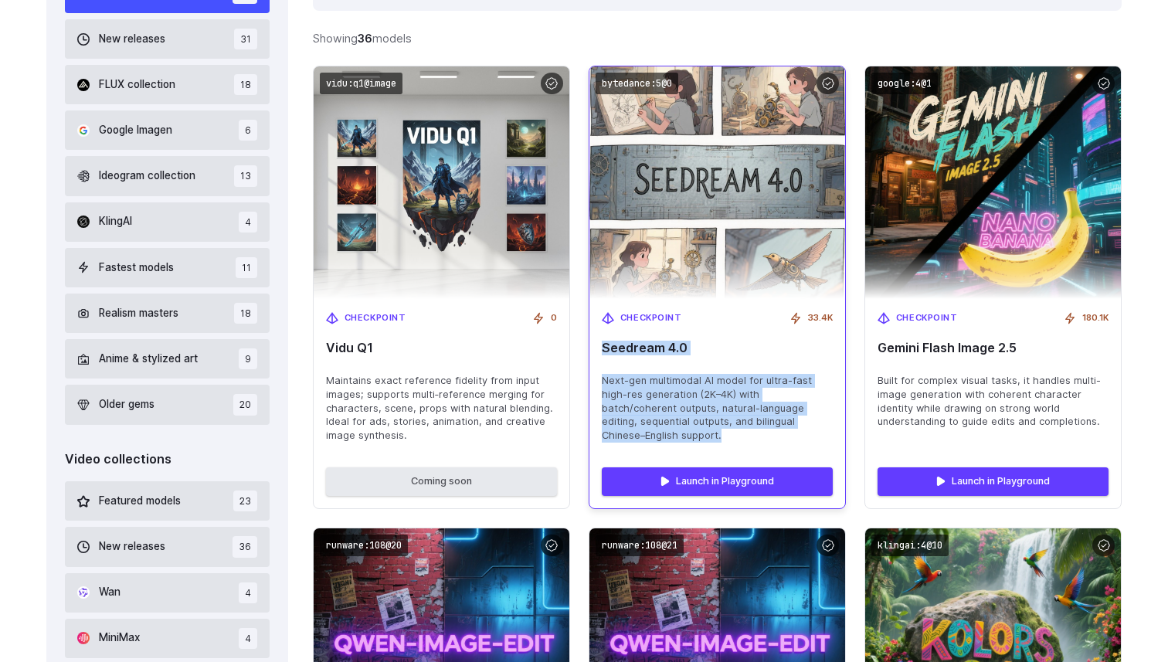
drag, startPoint x: 824, startPoint y: 423, endPoint x: 599, endPoint y: 346, distance: 238.4
click at [599, 346] on div "Checkpoint 33.4K Seedream 4.0 Next-gen multimodal AI model for ultra-fast high-…" at bounding box center [717, 377] width 256 height 157
copy div "Seedream 4.0 Next-gen multimodal AI model for ultra-fast high-res generation (2…"
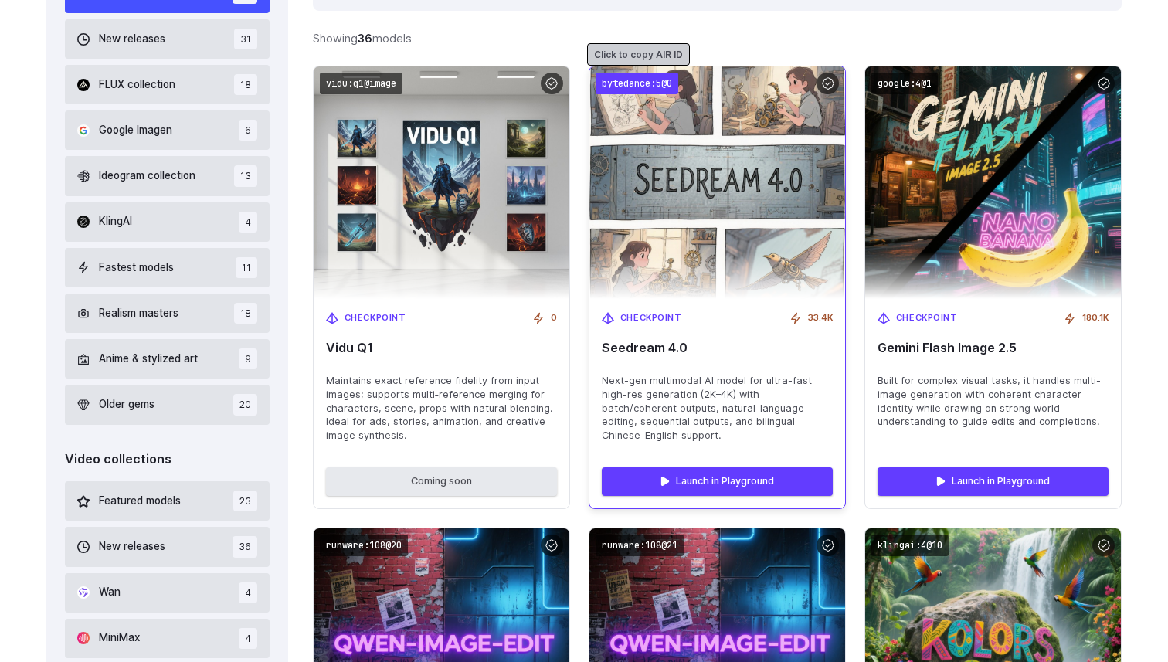
click at [645, 83] on code "bytedance:5@0" at bounding box center [636, 84] width 83 height 22
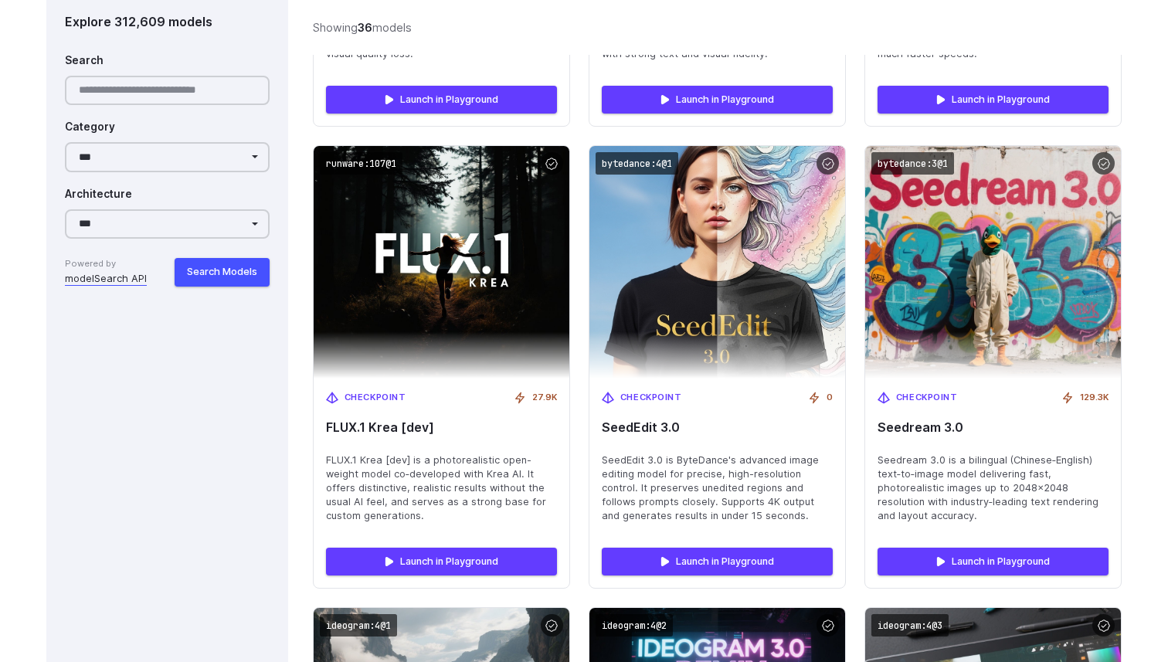
scroll to position [2258, 0]
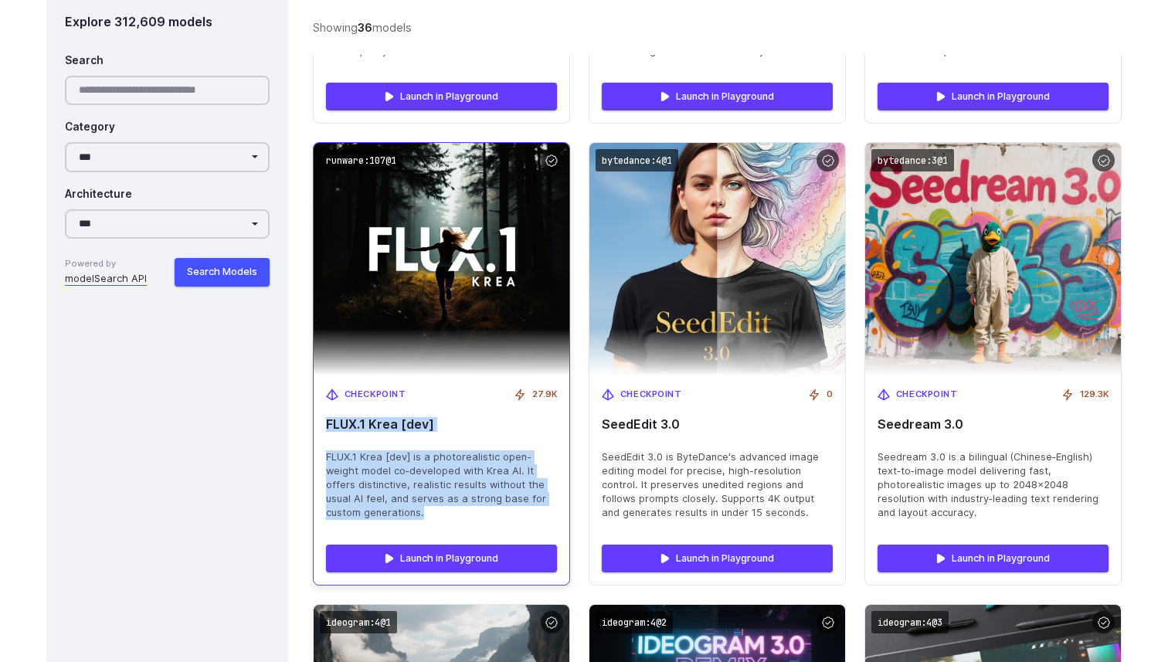
drag, startPoint x: 386, startPoint y: 498, endPoint x: 328, endPoint y: 412, distance: 104.1
click at [328, 412] on div "Checkpoint 27.9K FLUX.1 Krea [dev] FLUX.1 Krea [dev] is a photorealistic open-w…" at bounding box center [442, 453] width 256 height 157
copy div "FLUX.1 Krea [dev] FLUX.1 Krea [dev] is a photorealistic open-weight model co‑de…"
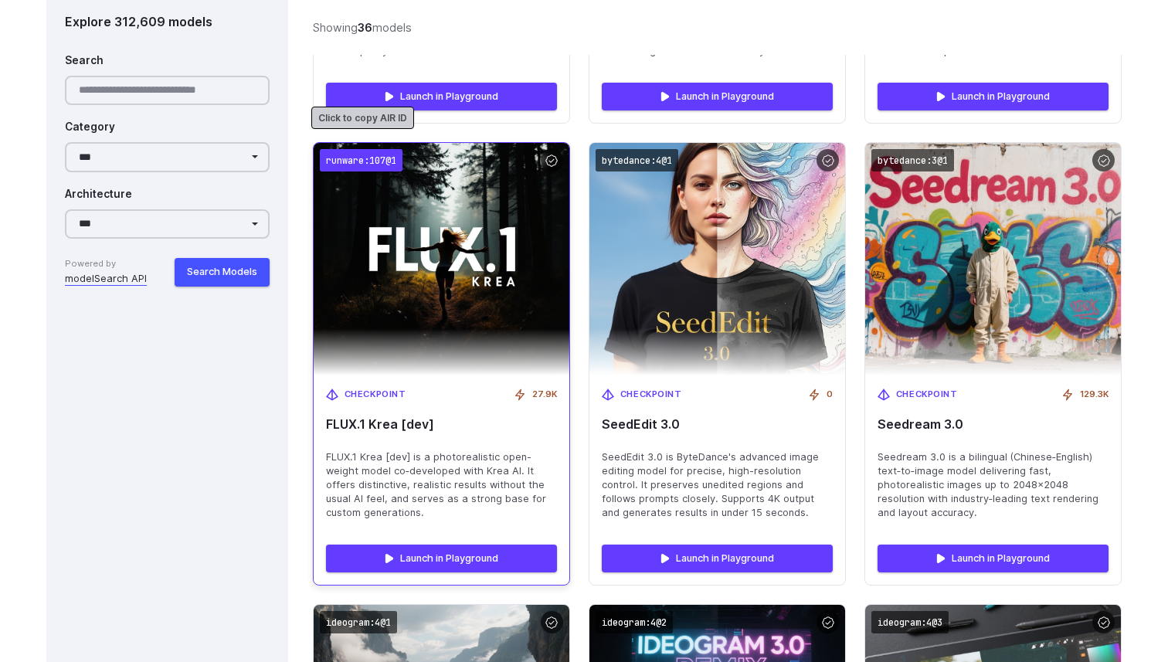
click at [373, 149] on code "runware:107@1" at bounding box center [361, 160] width 83 height 22
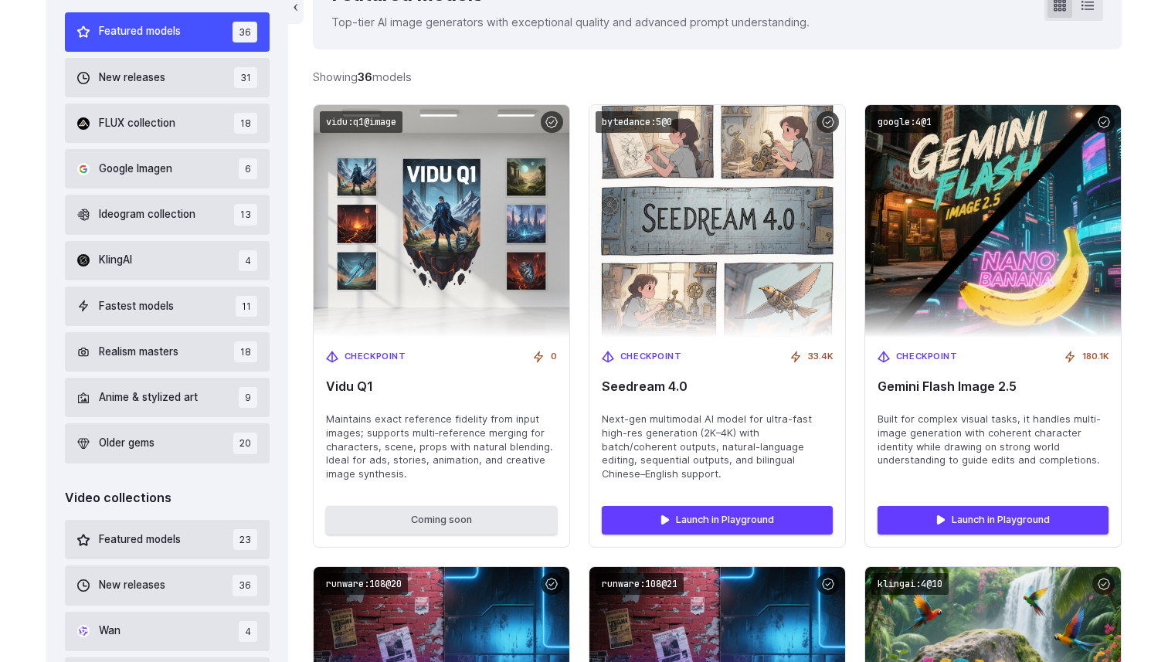
scroll to position [390, 0]
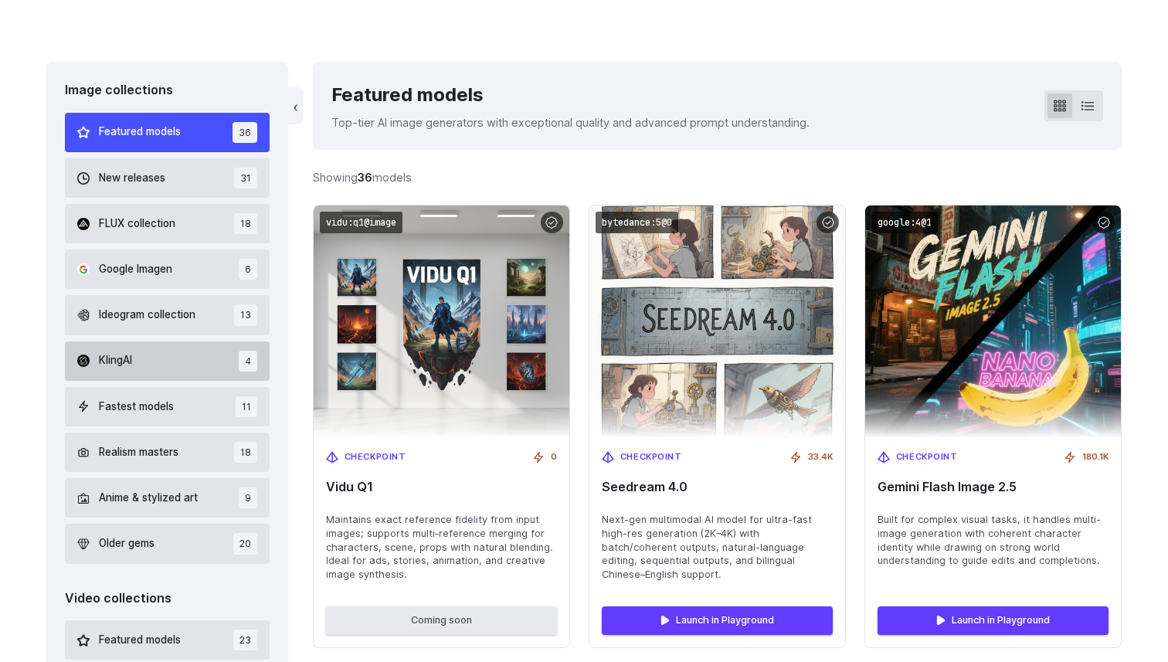
click at [172, 367] on button "KlingAI 4" at bounding box center [167, 360] width 205 height 39
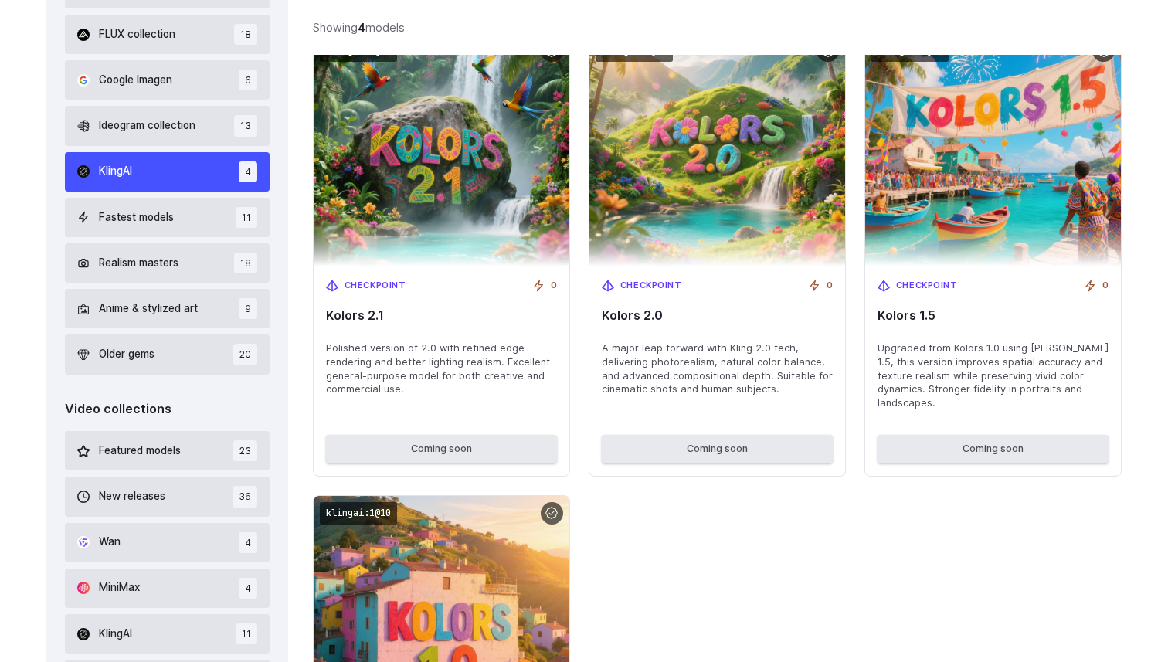
scroll to position [524, 0]
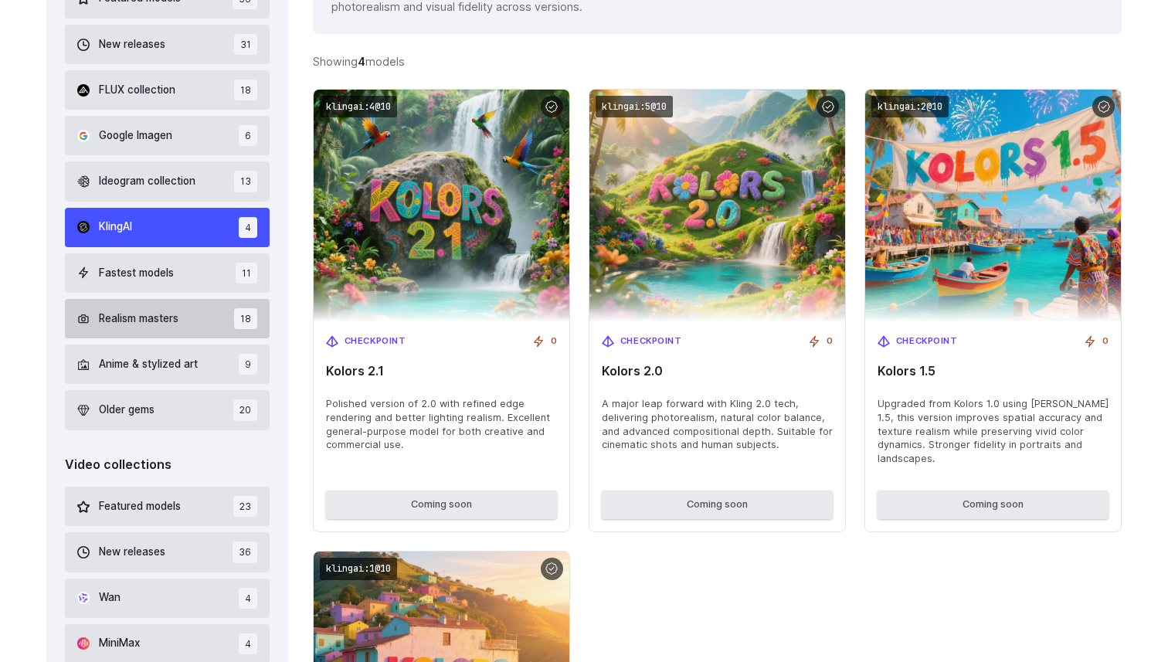
click at [189, 314] on button "Realism masters 18" at bounding box center [167, 318] width 205 height 39
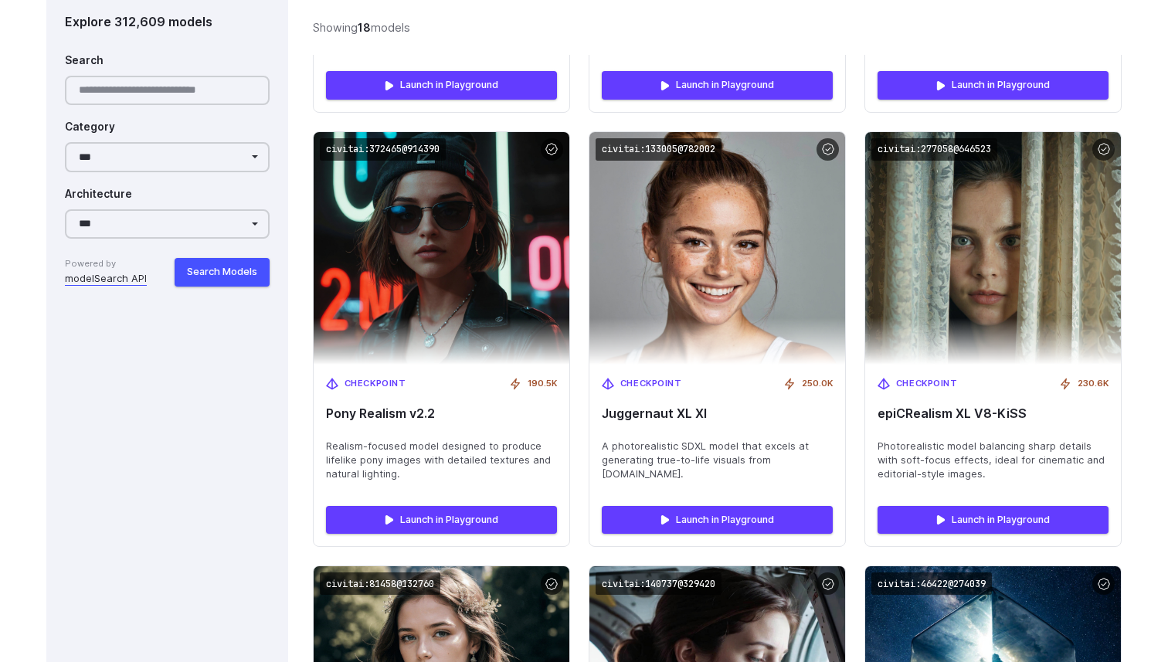
scroll to position [1836, 0]
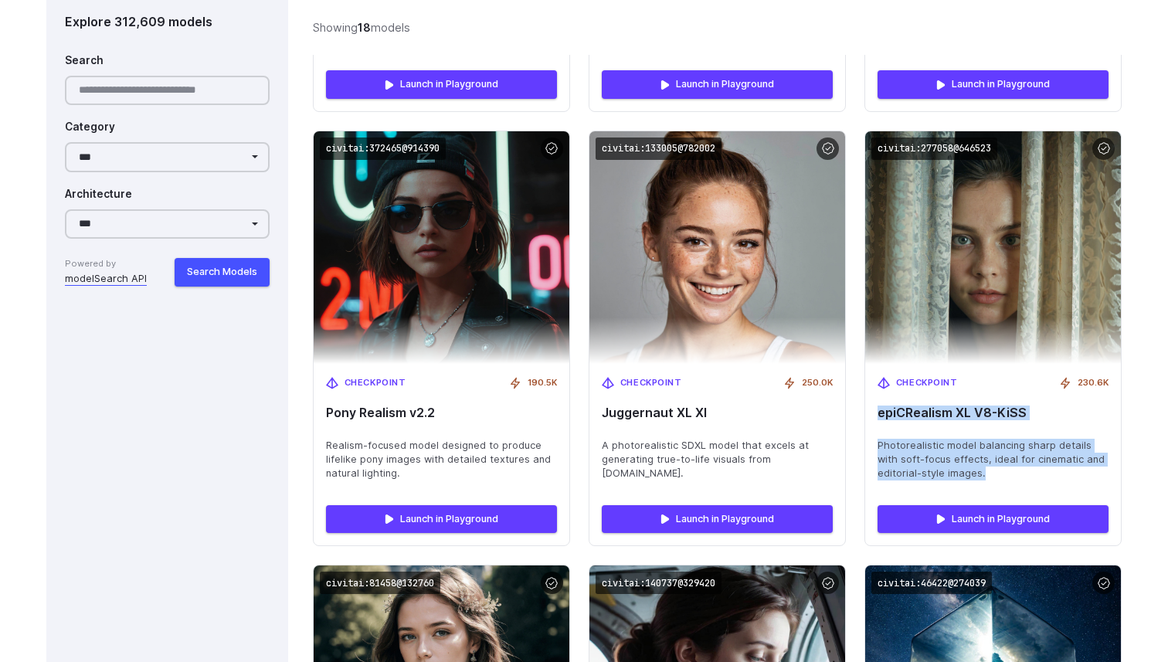
drag, startPoint x: 985, startPoint y: 447, endPoint x: 861, endPoint y: 388, distance: 136.8
click at [861, 388] on div "runware:109@1 Checkpoint 0 FLUX.1 [dev] SRPO 12B‑parameter flow transformer fin…" at bounding box center [717, 87] width 809 height 2656
copy div "epiCRealism XL V8-KiSS Photorealistic model balancing sharp details with soft-f…"
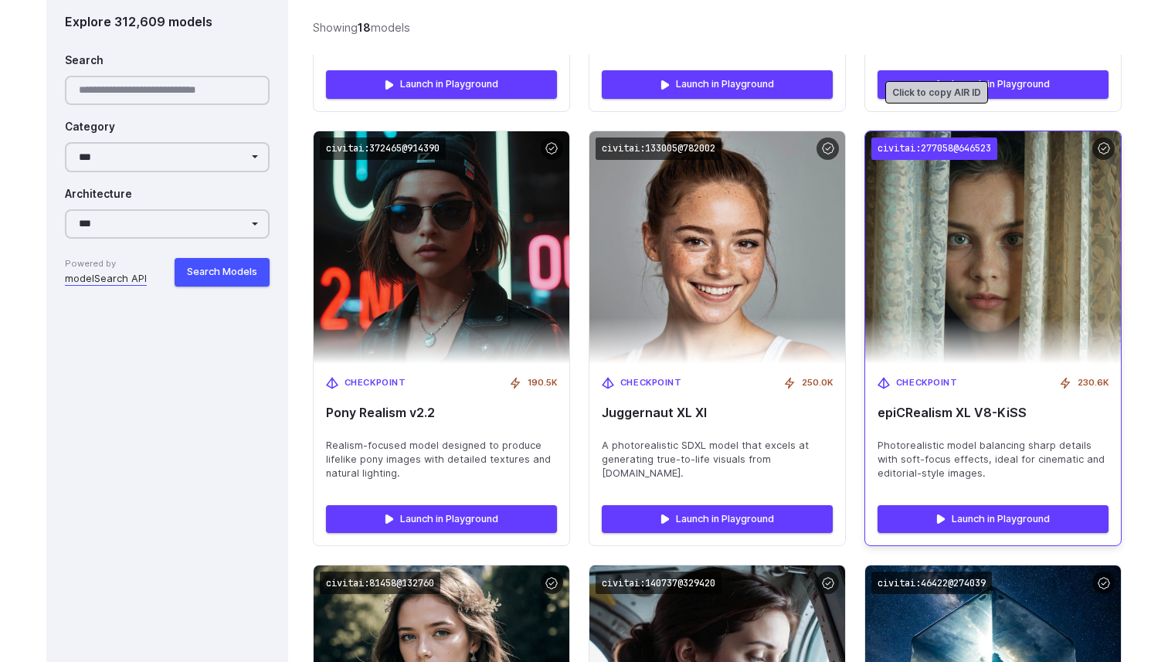
click at [961, 137] on code "civitai:277058@646523" at bounding box center [934, 148] width 126 height 22
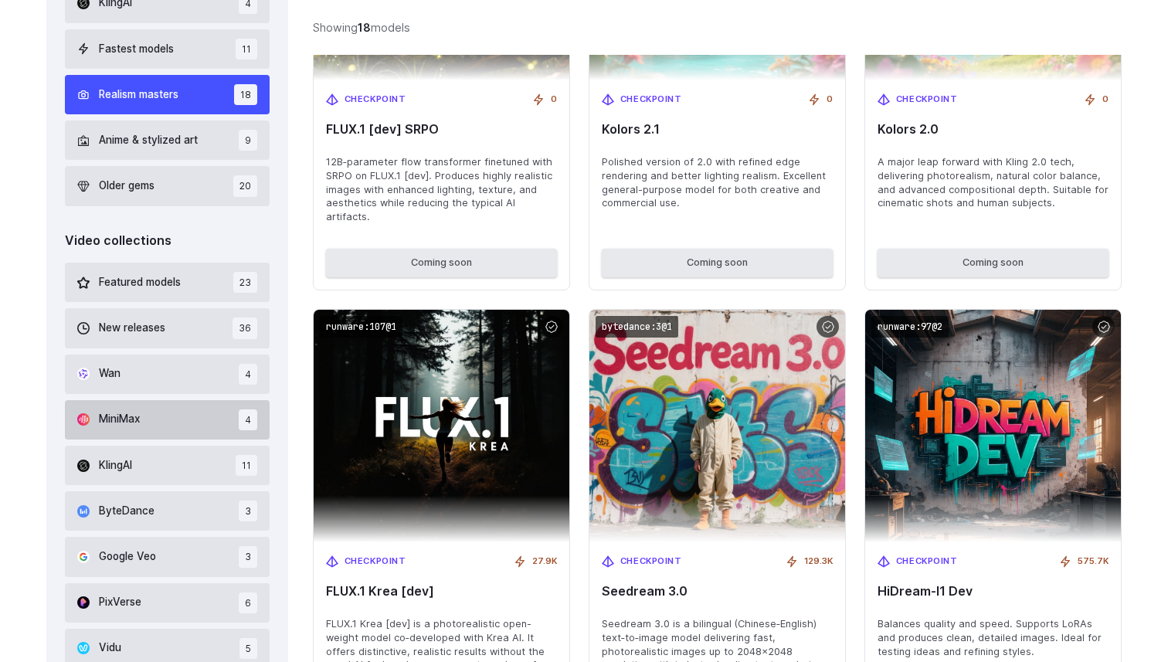
scroll to position [758, 0]
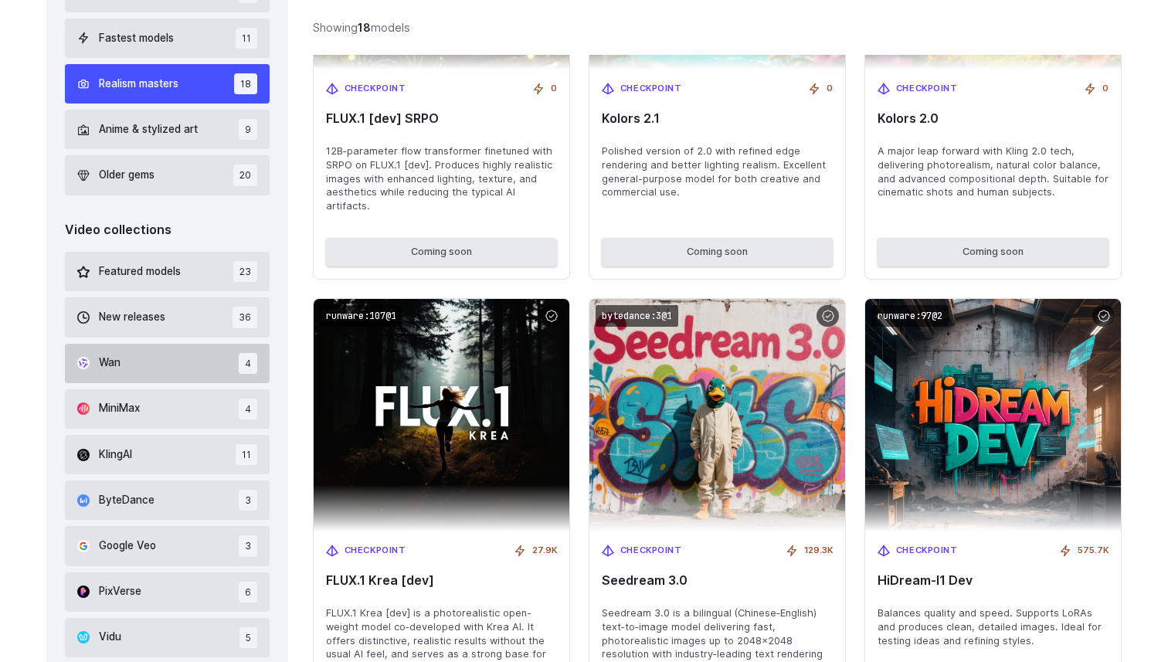
click at [182, 373] on button "Wan 4" at bounding box center [167, 363] width 205 height 39
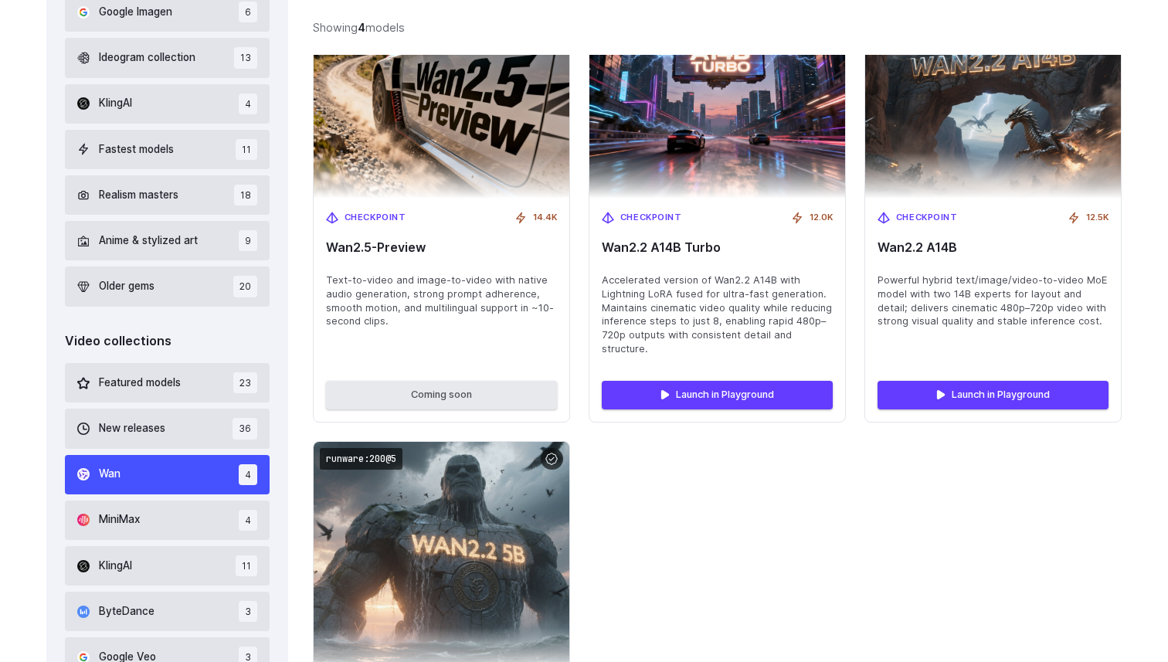
scroll to position [523, 0]
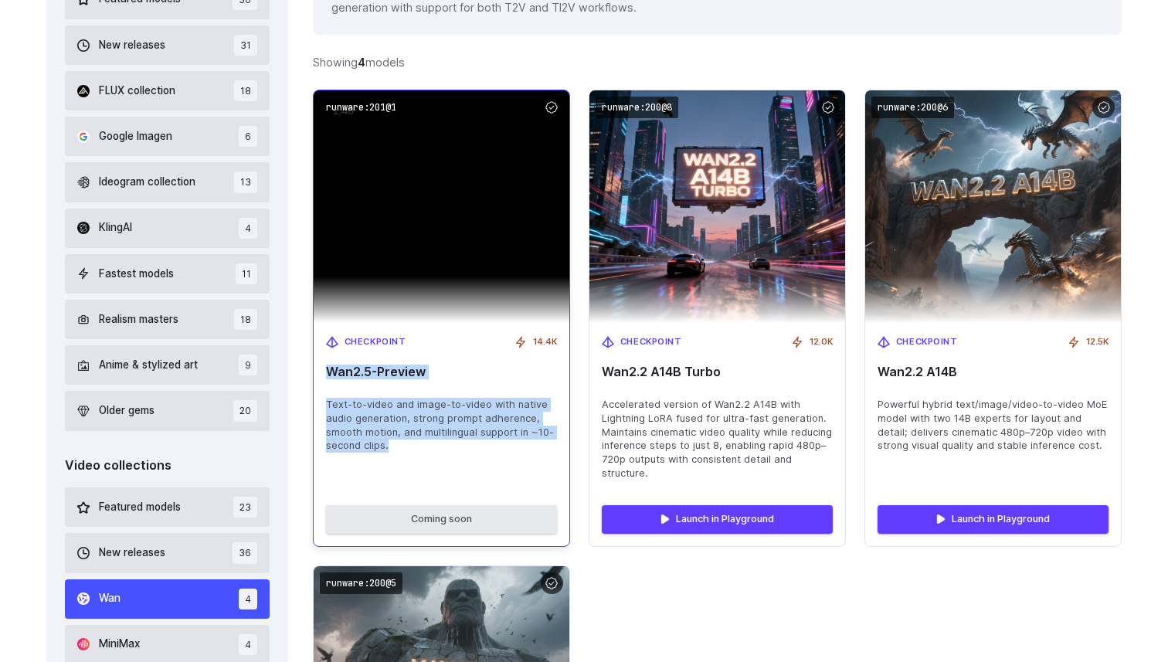
drag, startPoint x: 409, startPoint y: 451, endPoint x: 321, endPoint y: 375, distance: 115.5
click at [321, 375] on div "Checkpoint 14.4K Wan2.5-Preview Text-to-video and image-to-video with native au…" at bounding box center [442, 408] width 256 height 171
copy div "Wan2.5-Preview Text-to-video and image-to-video with native audio generation, s…"
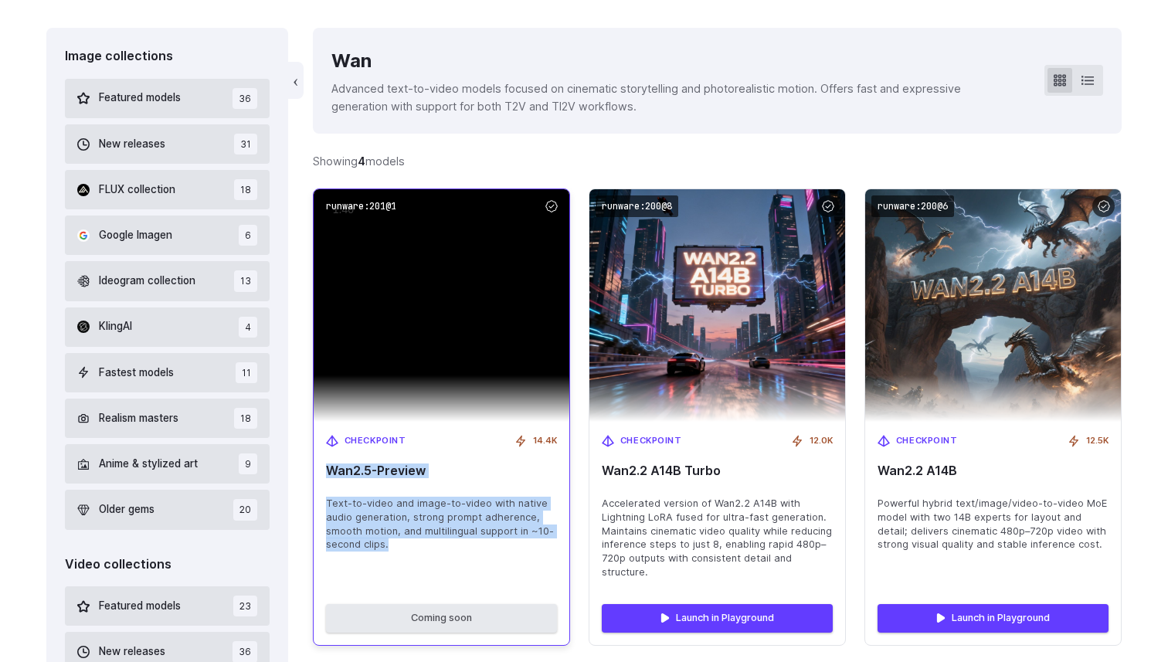
scroll to position [388, 0]
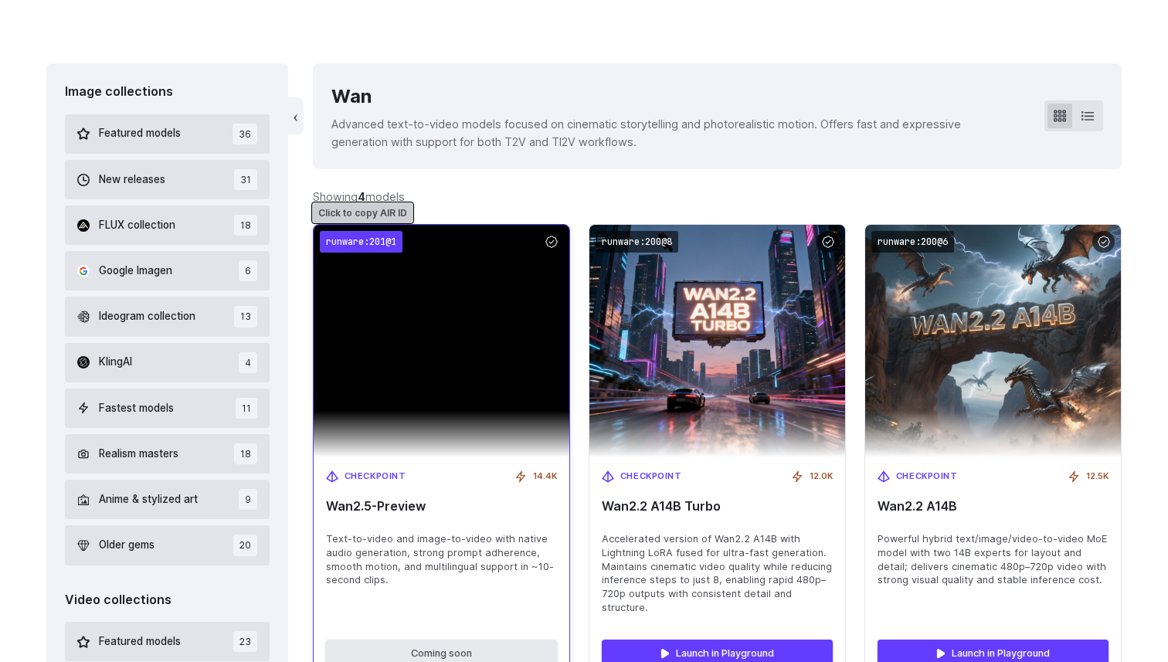
click at [377, 236] on code "runware:201@1" at bounding box center [361, 242] width 83 height 22
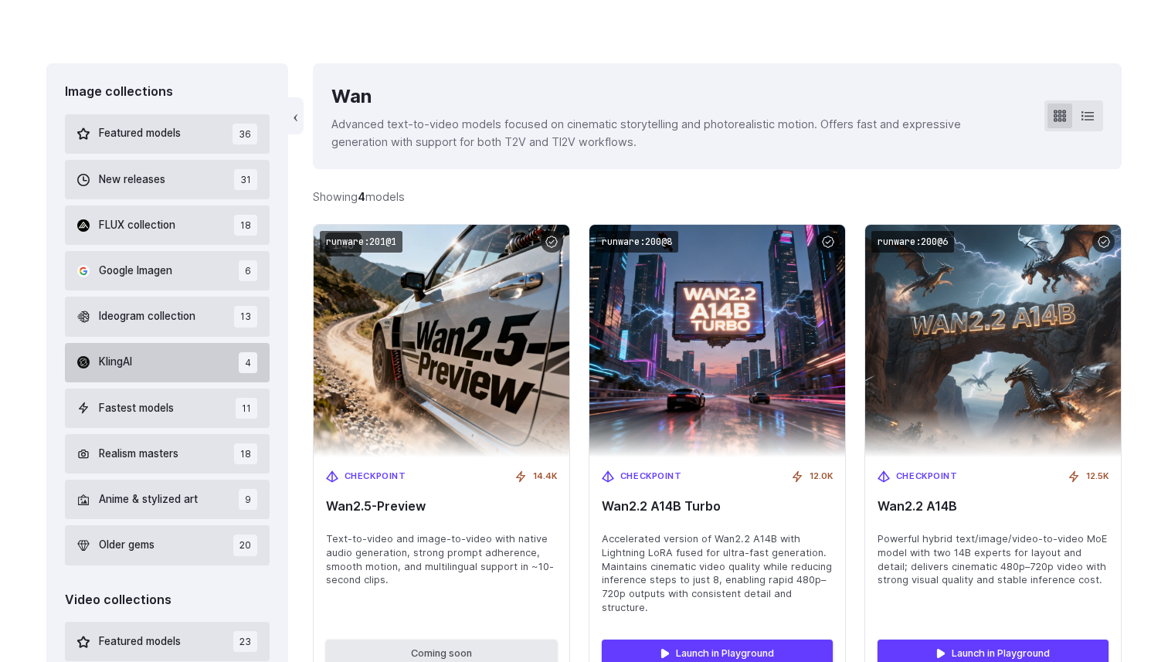
click at [177, 368] on button "KlingAI 4" at bounding box center [167, 362] width 205 height 39
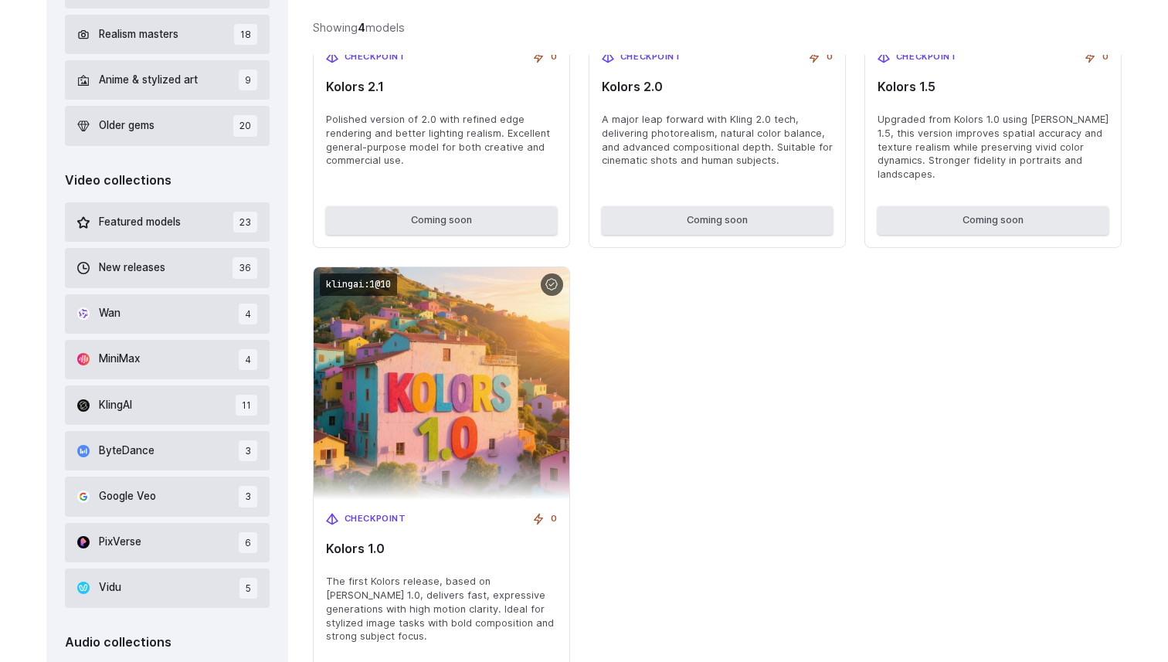
scroll to position [879, 0]
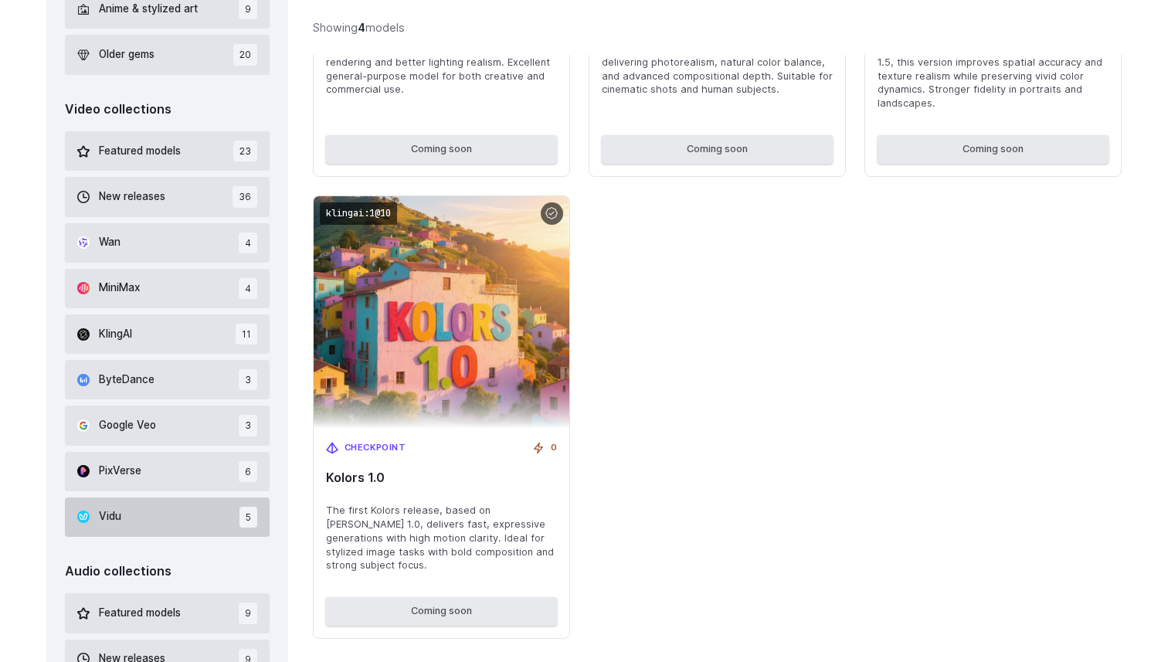
click at [165, 507] on button "Vidu 5" at bounding box center [167, 516] width 205 height 39
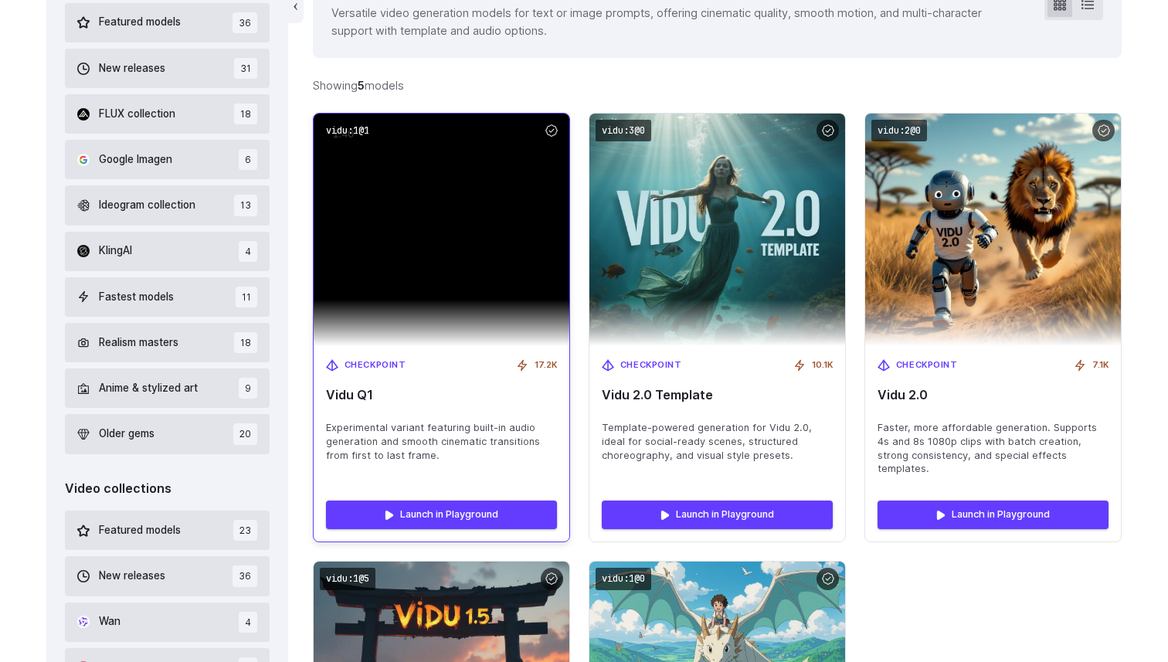
scroll to position [516, 0]
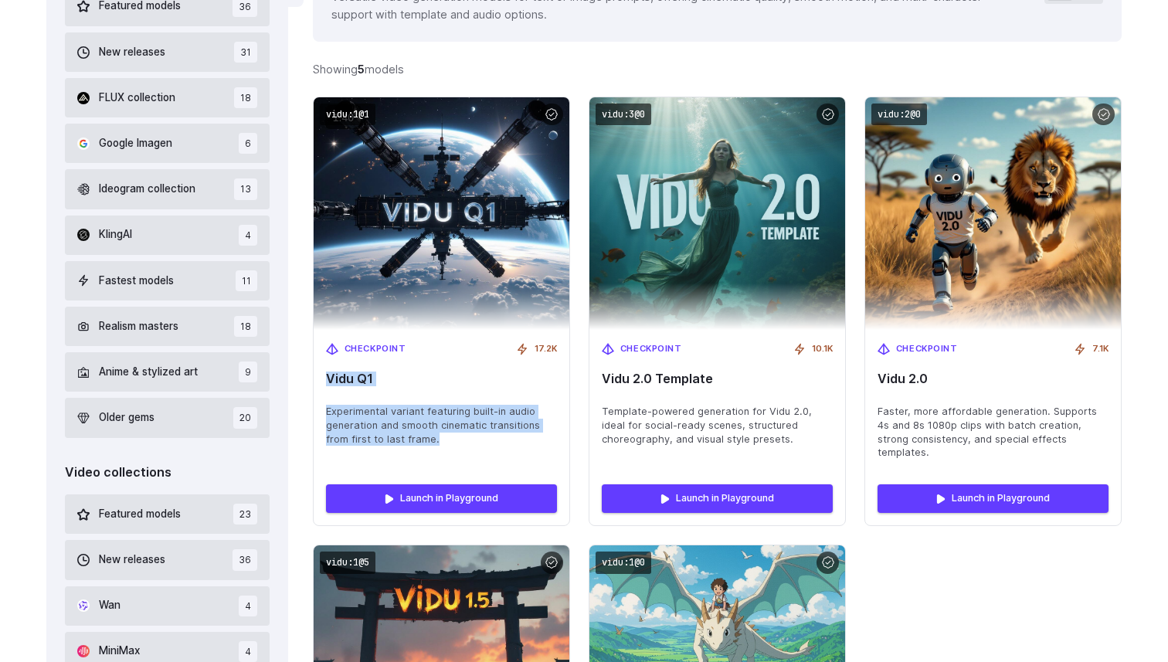
drag, startPoint x: 440, startPoint y: 447, endPoint x: 310, endPoint y: 378, distance: 147.2
copy div "Vidu Q1 Experimental variant featuring built-in audio generation and smooth cin…"
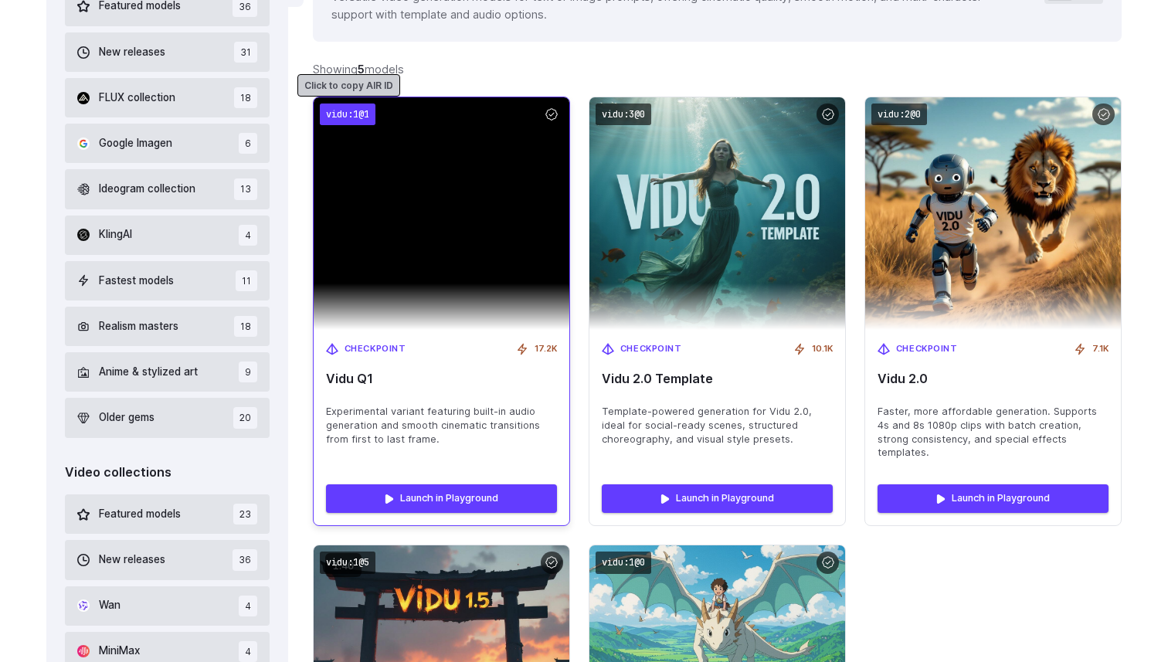
click at [364, 112] on code "vidu:1@1" at bounding box center [348, 114] width 56 height 22
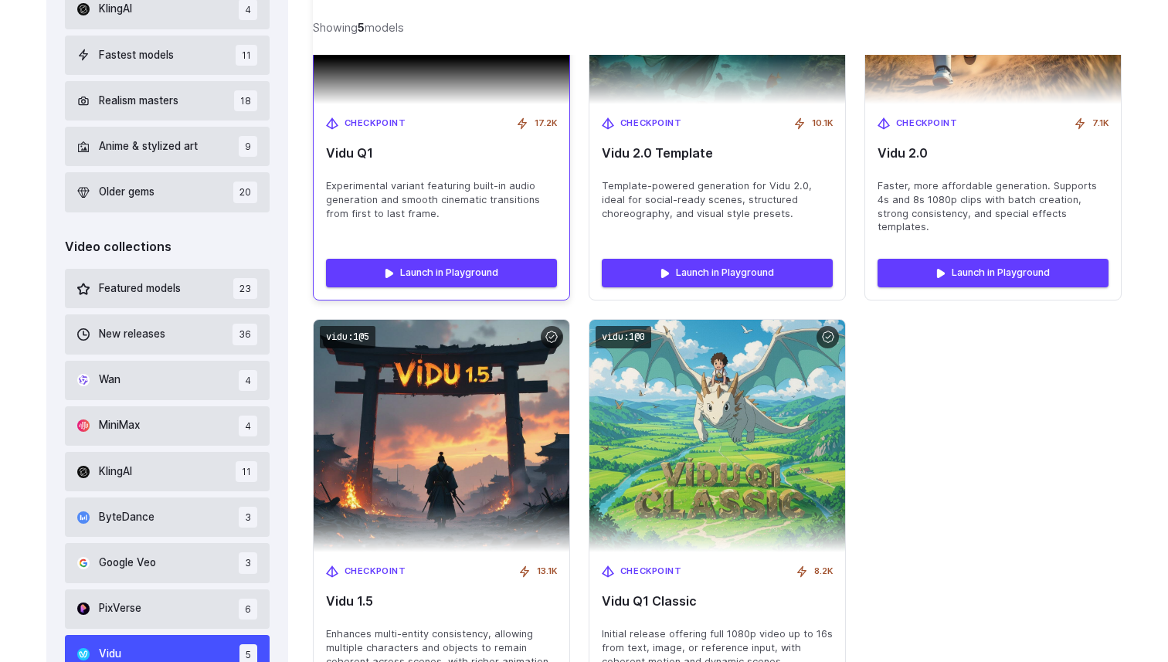
scroll to position [1008, 0]
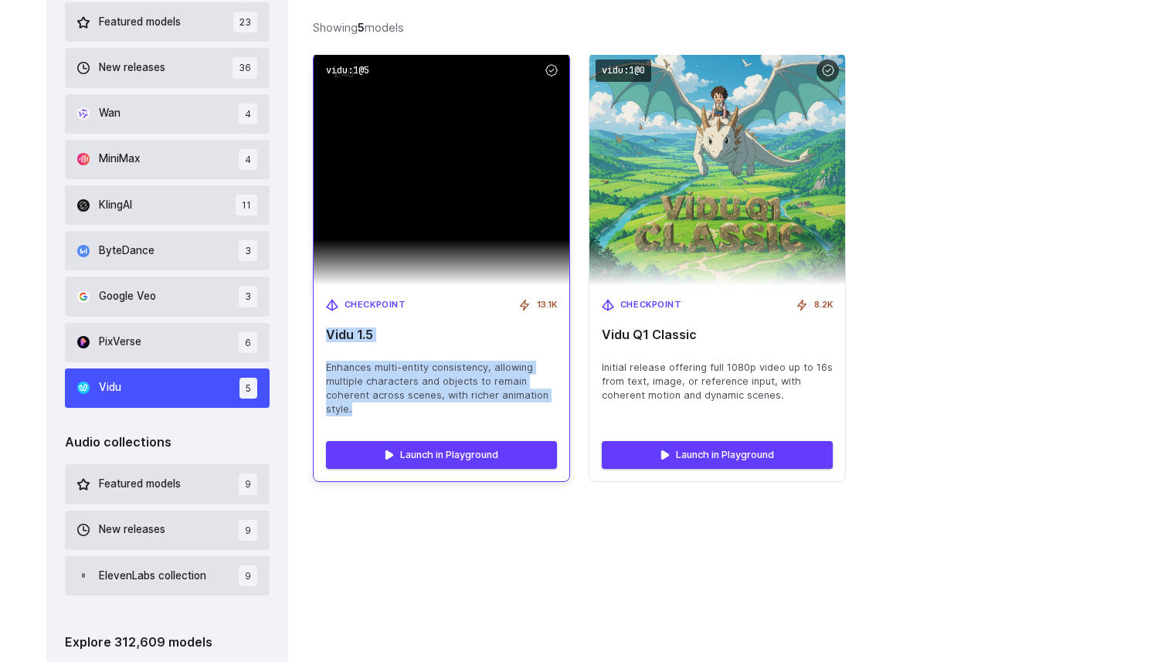
drag, startPoint x: 367, startPoint y: 393, endPoint x: 317, endPoint y: 305, distance: 101.0
click at [317, 305] on div "Checkpoint 13.1K Vidu 1.5 Enhances multi-entity consistency, allowing multiple …" at bounding box center [442, 357] width 256 height 143
copy div "Vidu 1.5 Enhances multi-entity consistency, allowing multiple characters and ob…"
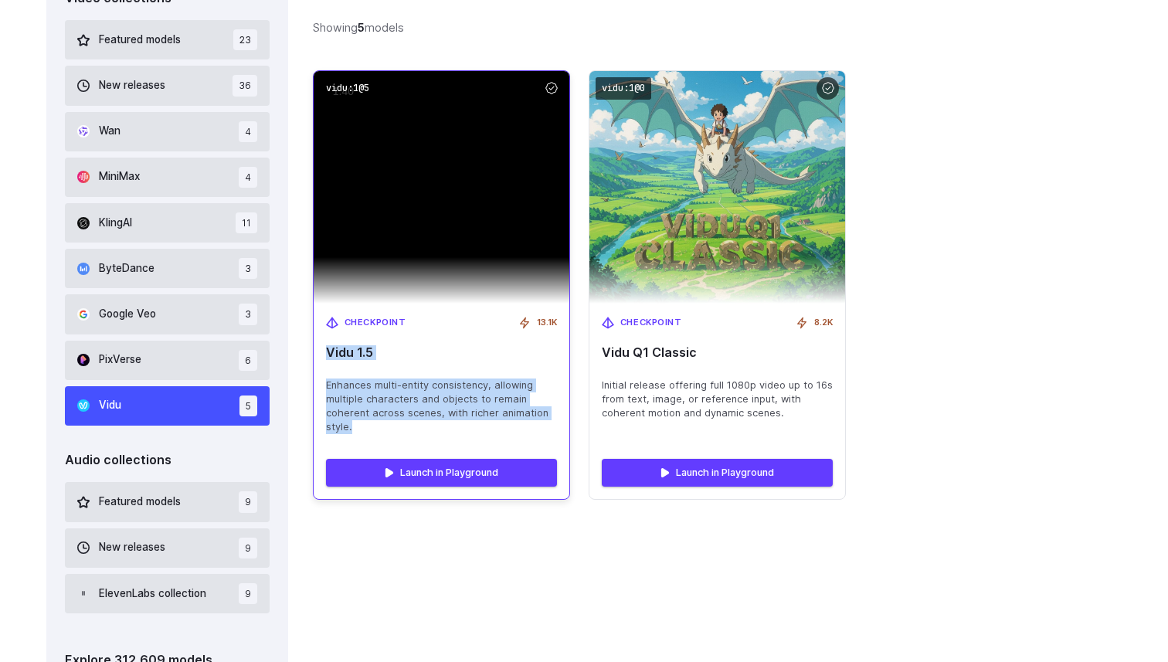
scroll to position [979, 0]
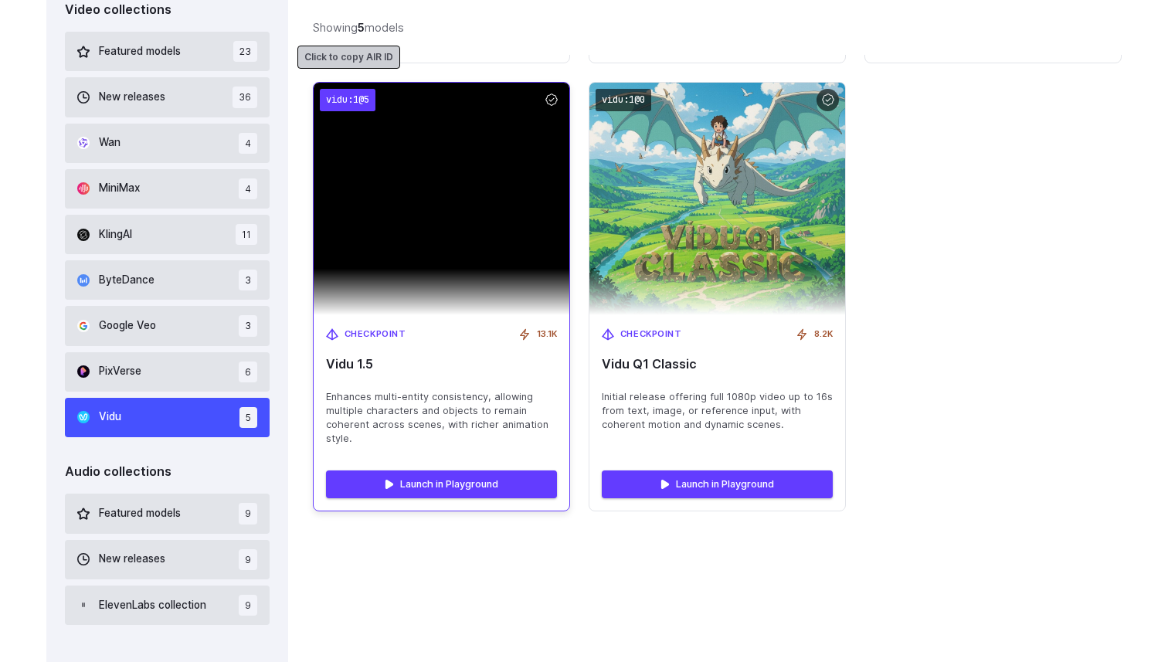
click at [355, 90] on code "vidu:1@5" at bounding box center [348, 100] width 56 height 22
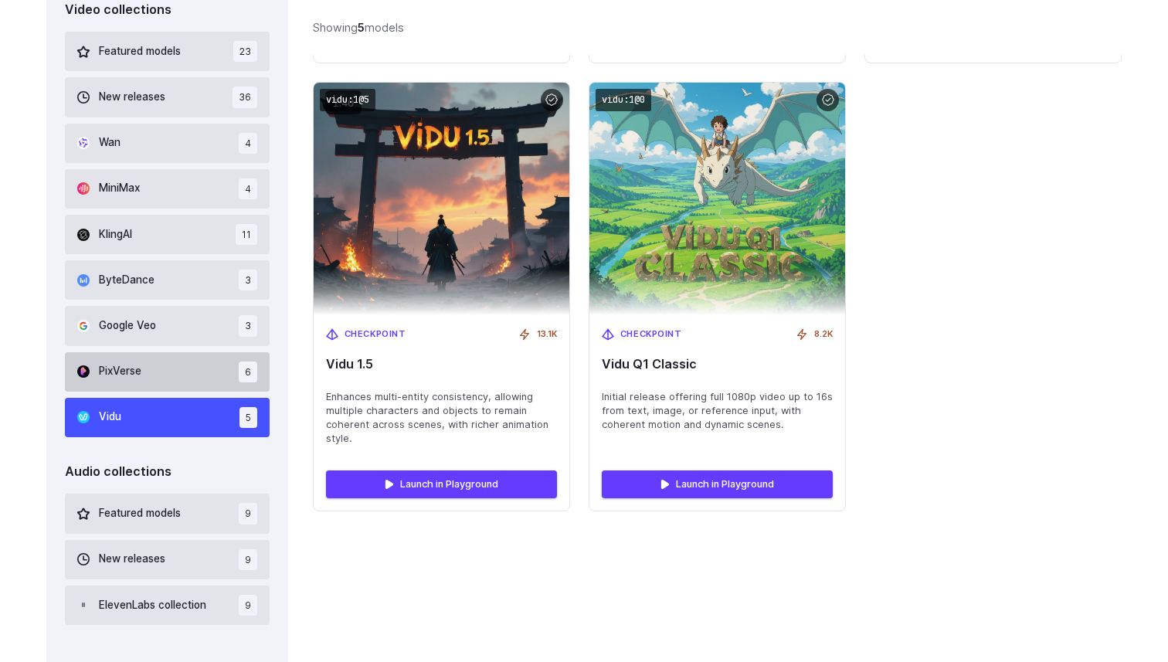
click at [133, 363] on span "PixVerse" at bounding box center [120, 371] width 42 height 17
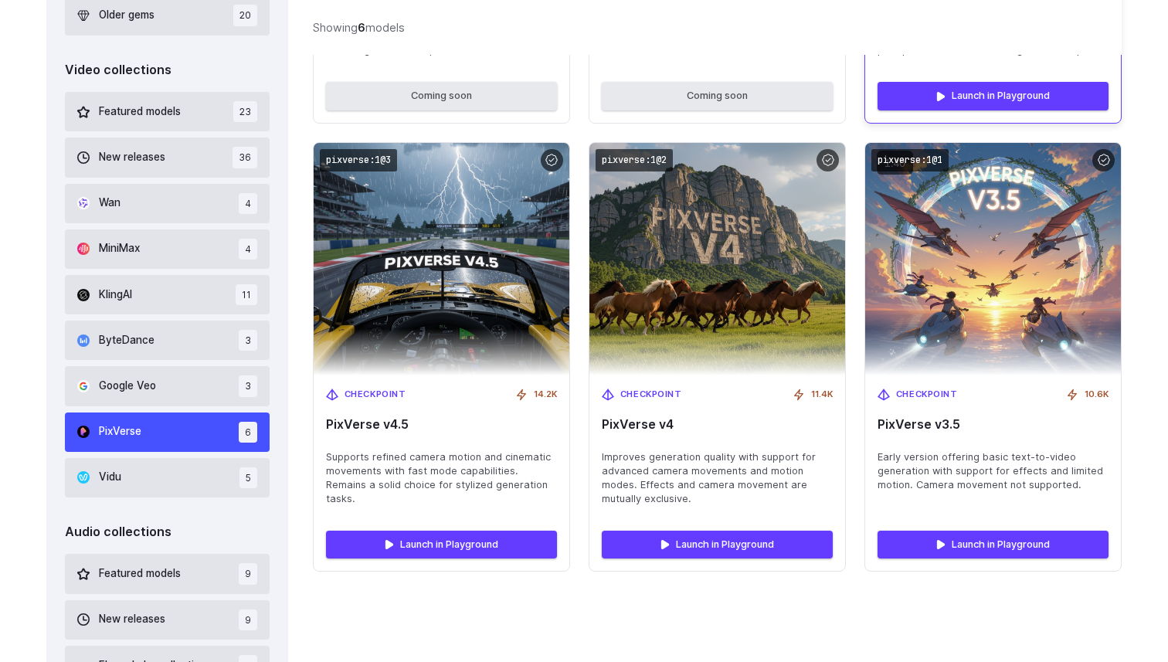
scroll to position [953, 0]
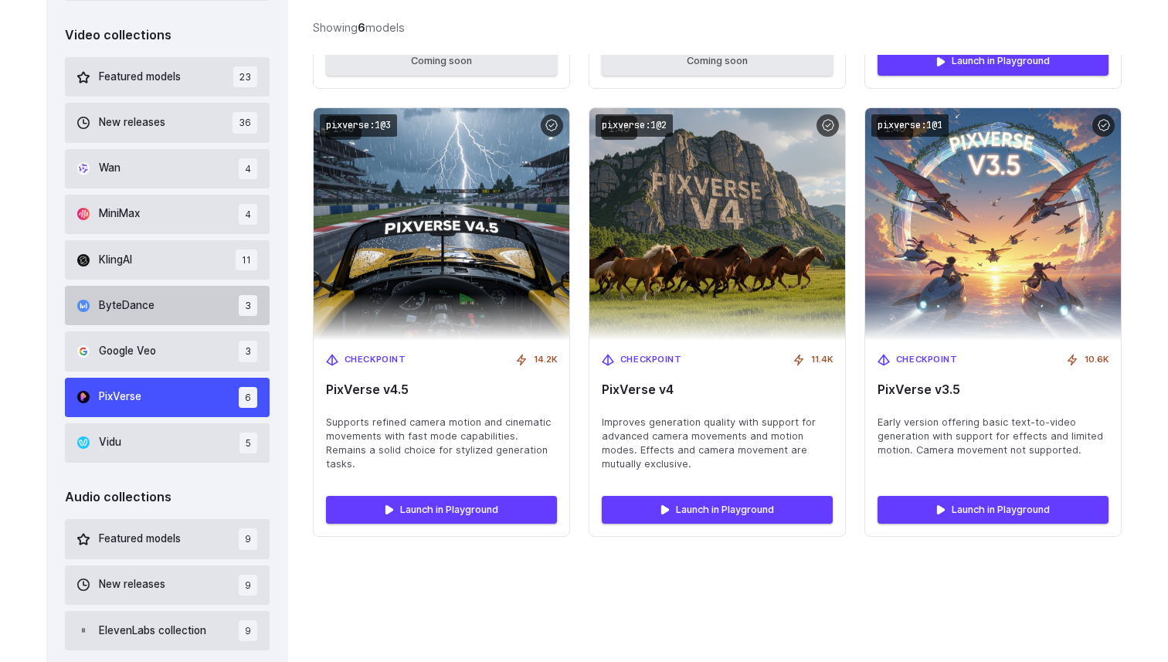
click at [189, 313] on button "ByteDance 3" at bounding box center [167, 305] width 205 height 39
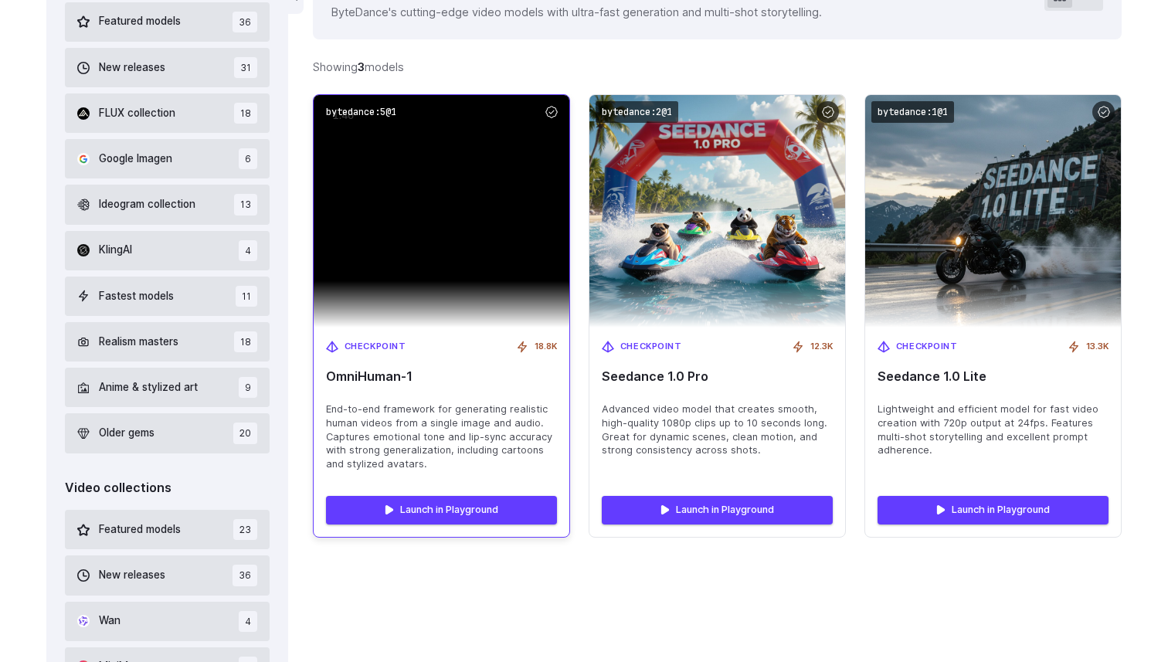
scroll to position [508, 0]
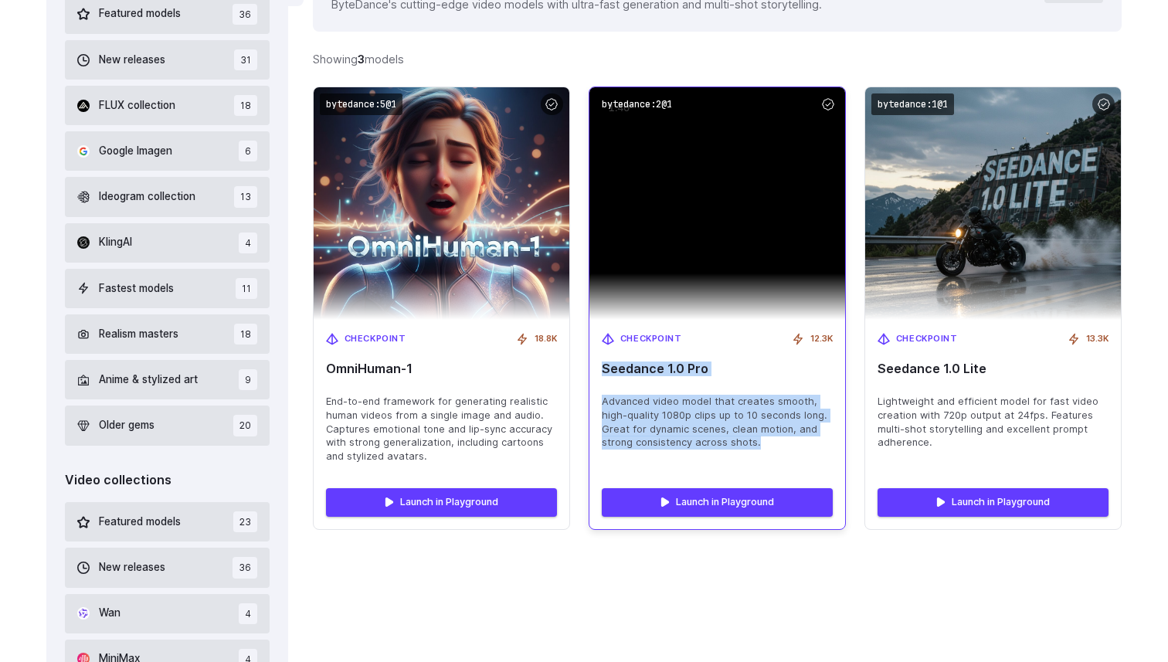
drag, startPoint x: 763, startPoint y: 440, endPoint x: 592, endPoint y: 367, distance: 186.5
click at [592, 367] on div "Checkpoint 12.3K Seedance 1.0 Pro Advanced video model that creates smooth, hig…" at bounding box center [717, 398] width 256 height 157
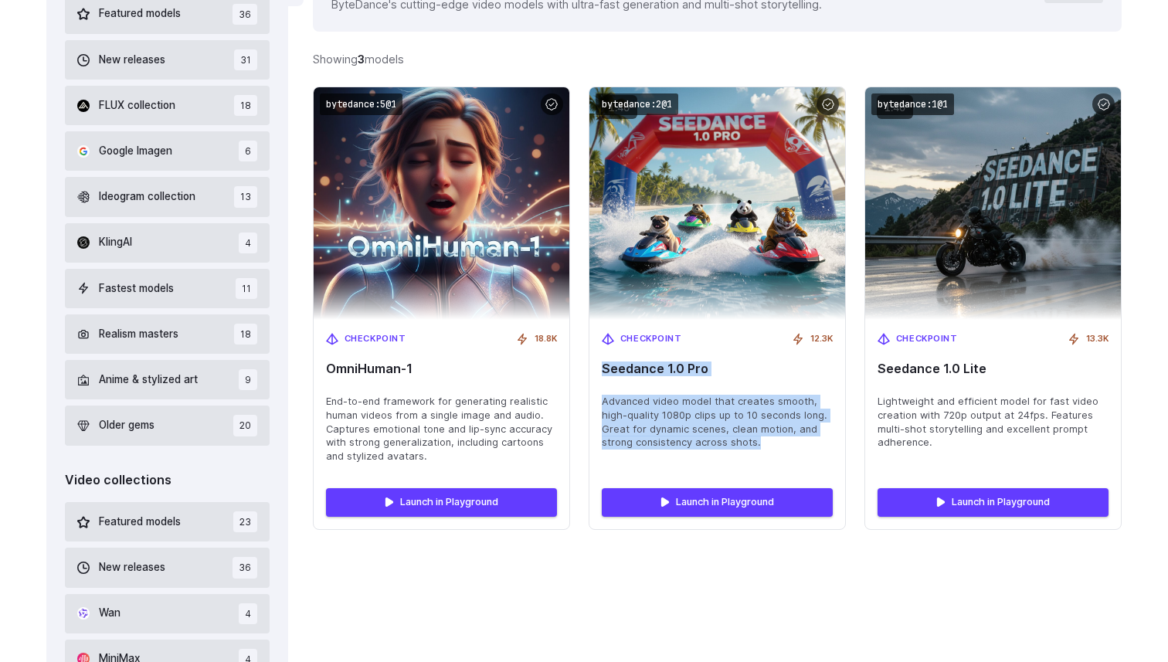
copy div "Seedance 1.0 Pro Advanced video model that creates smooth, high-quality 1080p c…"
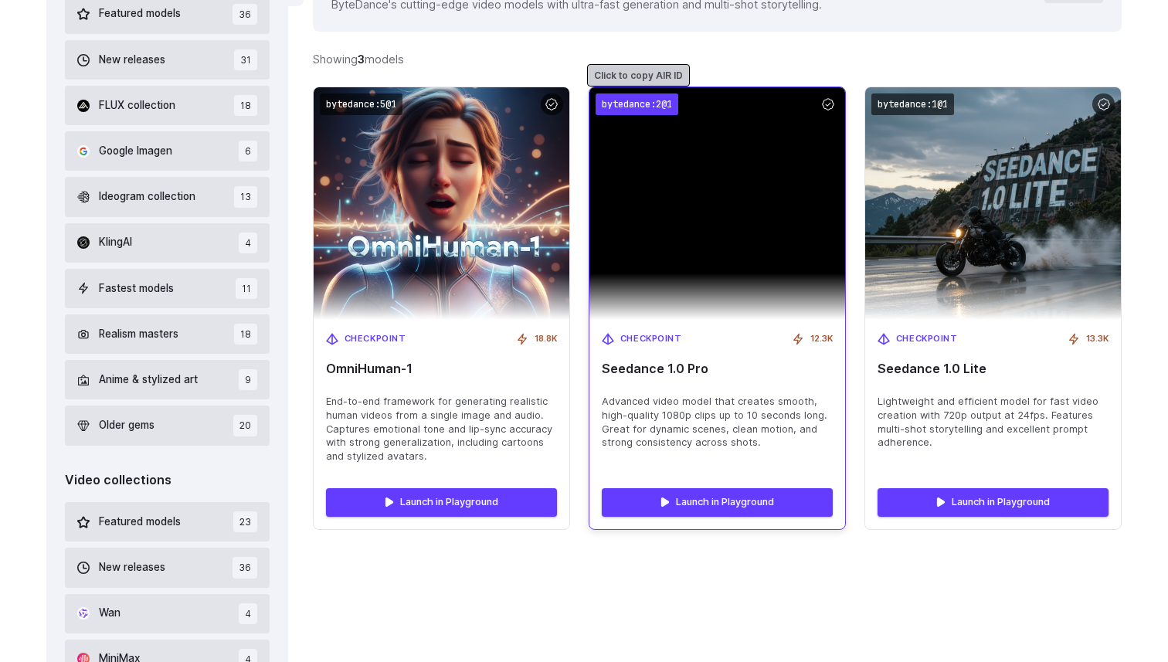
click at [660, 100] on code "bytedance:2@1" at bounding box center [636, 104] width 83 height 22
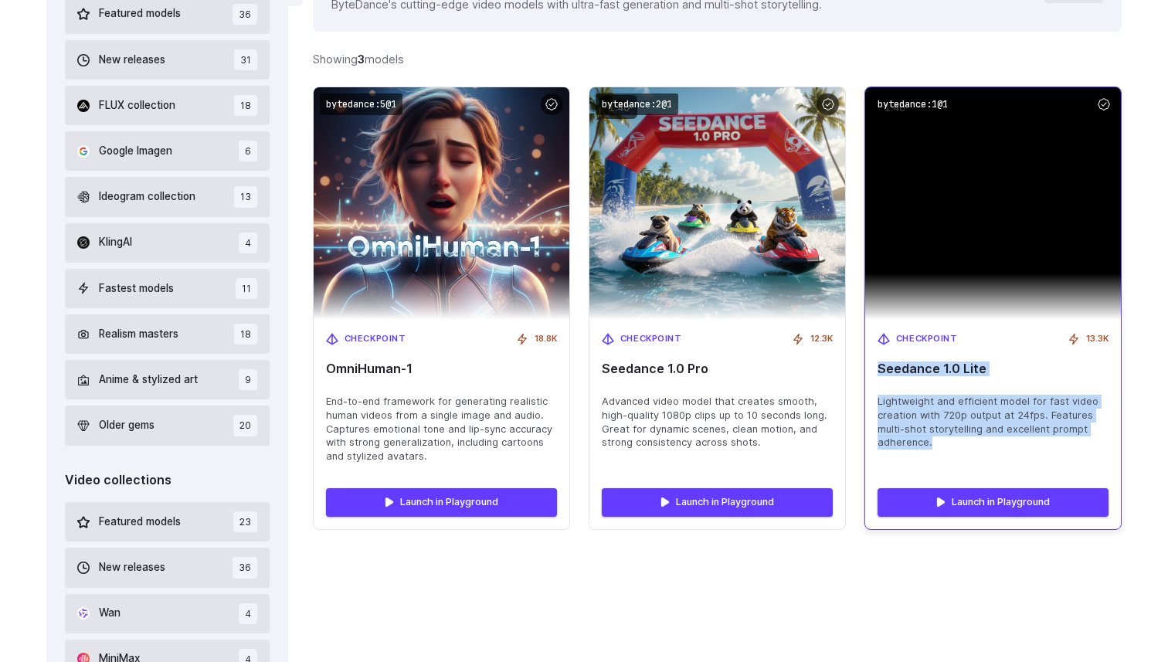
drag, startPoint x: 949, startPoint y: 443, endPoint x: 879, endPoint y: 362, distance: 107.3
click at [879, 362] on div "Checkpoint 13.3K Seedance 1.0 Lite Lightweight and efficient model for fast vid…" at bounding box center [993, 398] width 256 height 157
copy div "Seedance 1.0 Lite Lightweight and efficient model for fast video creation with …"
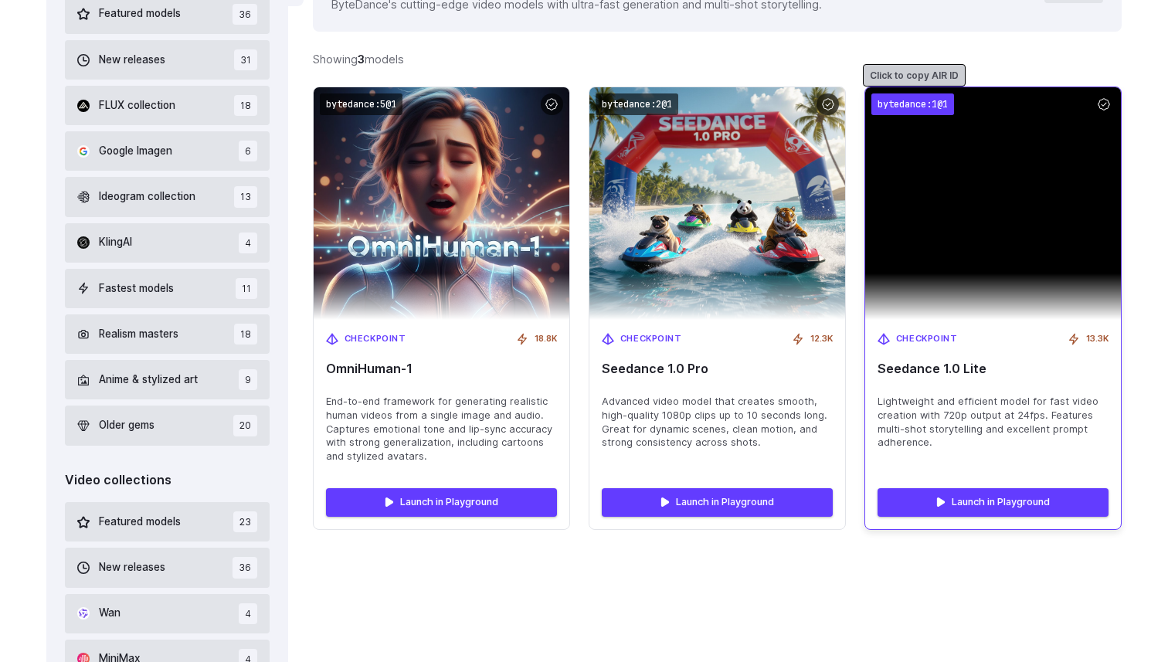
click at [884, 100] on code "bytedance:1@1" at bounding box center [912, 104] width 83 height 22
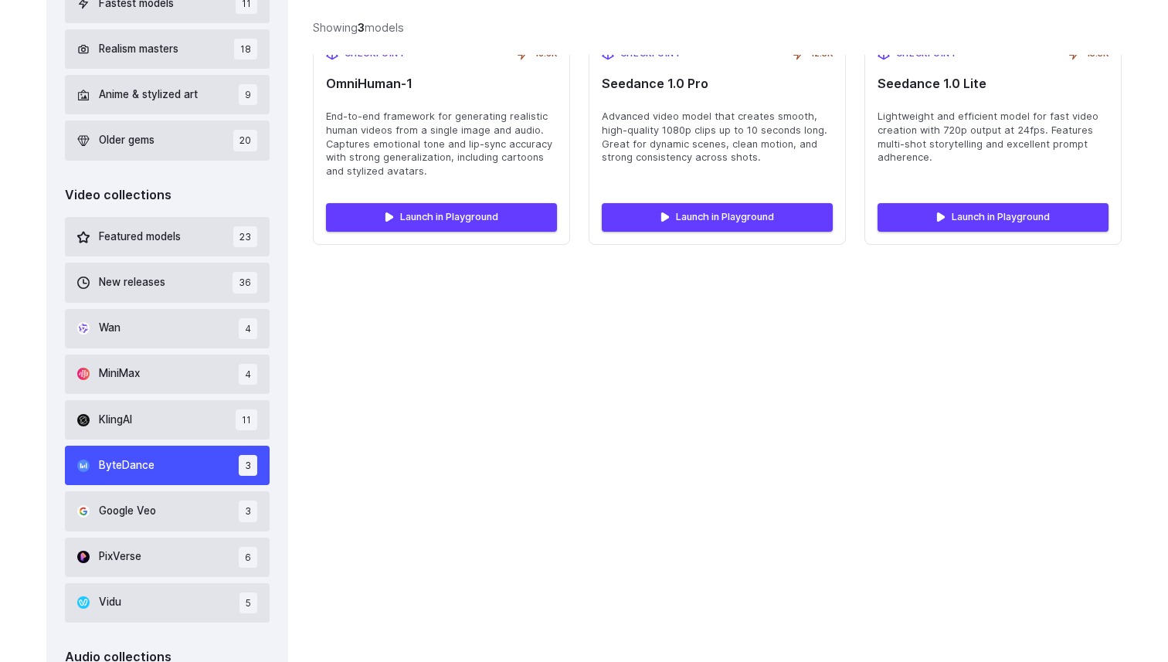
scroll to position [797, 0]
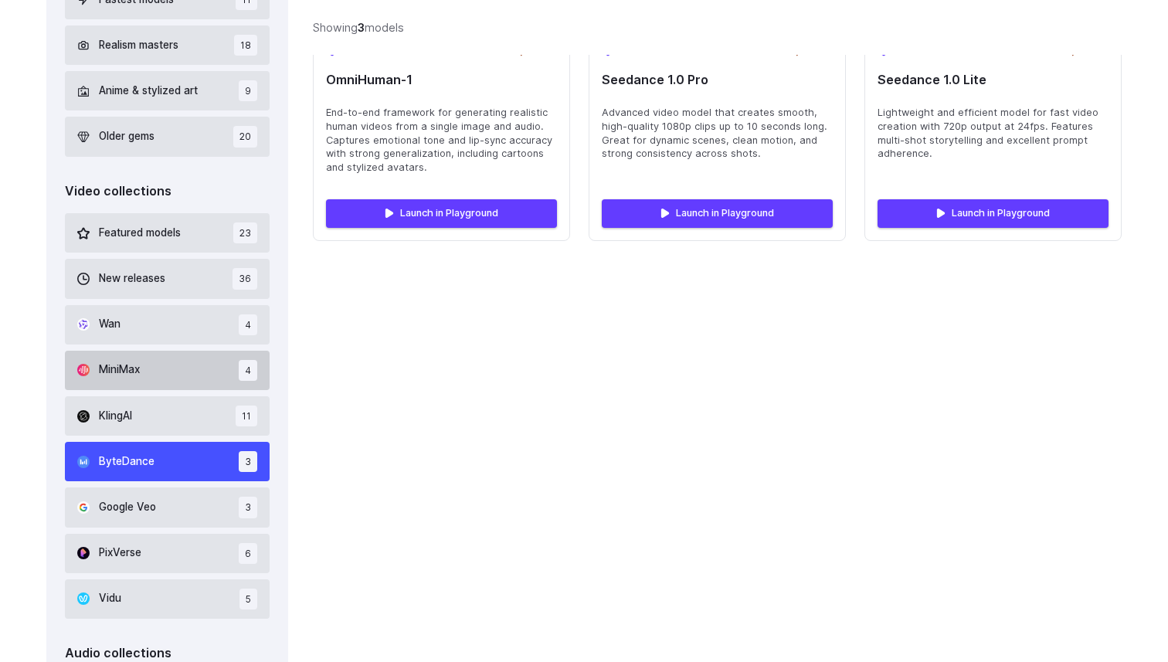
click at [154, 377] on button "MiniMax 4" at bounding box center [167, 370] width 205 height 39
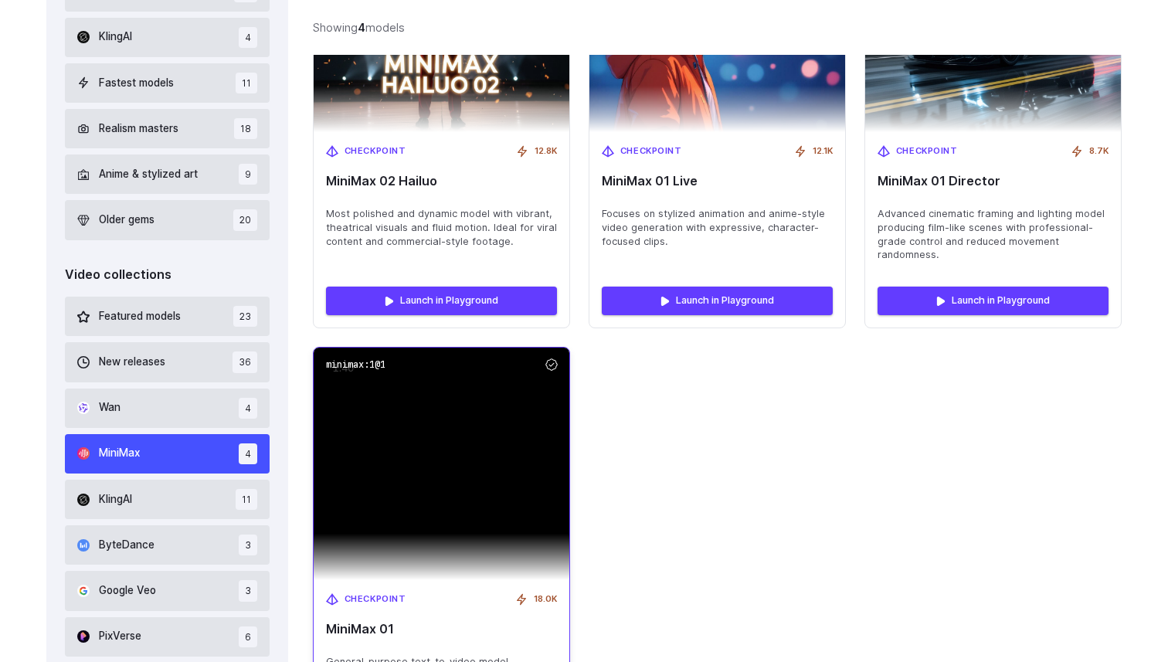
scroll to position [741, 0]
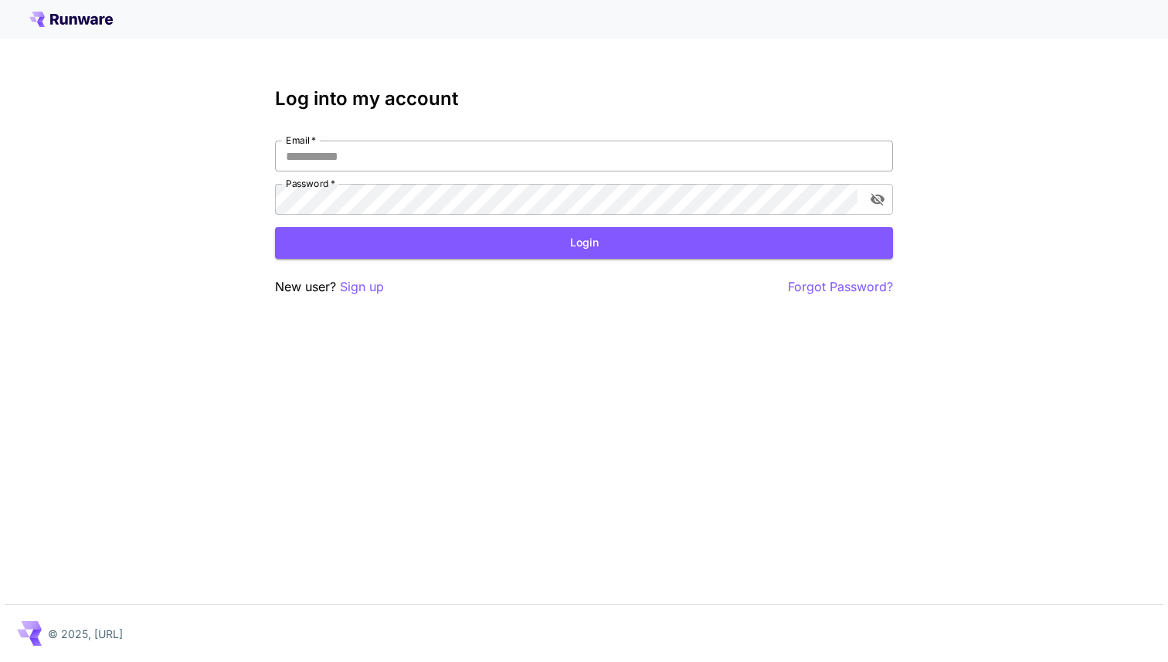
click at [377, 155] on input "Email   *" at bounding box center [584, 156] width 618 height 31
click at [449, 163] on input "Email   *" at bounding box center [584, 156] width 618 height 31
click at [0, 661] on div at bounding box center [0, 662] width 0 height 0
type input "**********"
click button "Login" at bounding box center [584, 243] width 618 height 32
